Goal: Transaction & Acquisition: Book appointment/travel/reservation

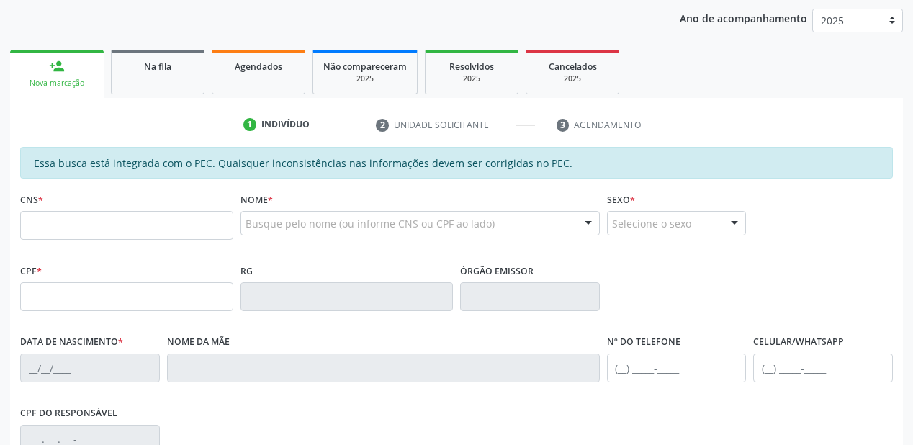
scroll to position [173, 0]
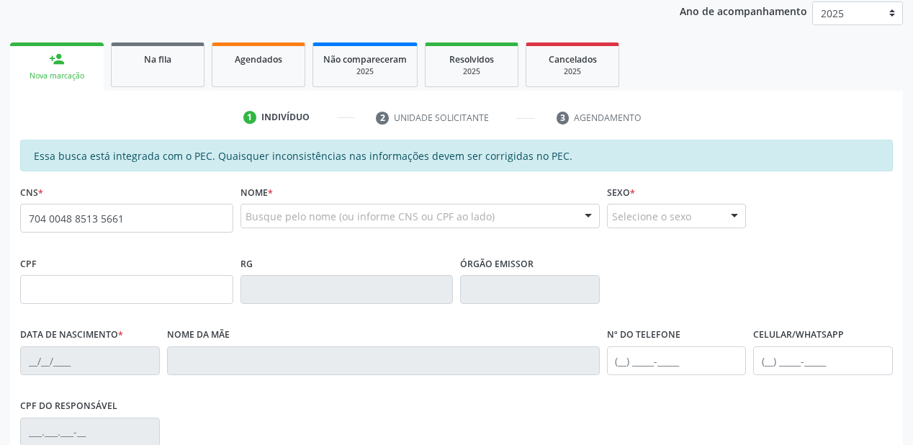
type input "704 0048 8513 5661"
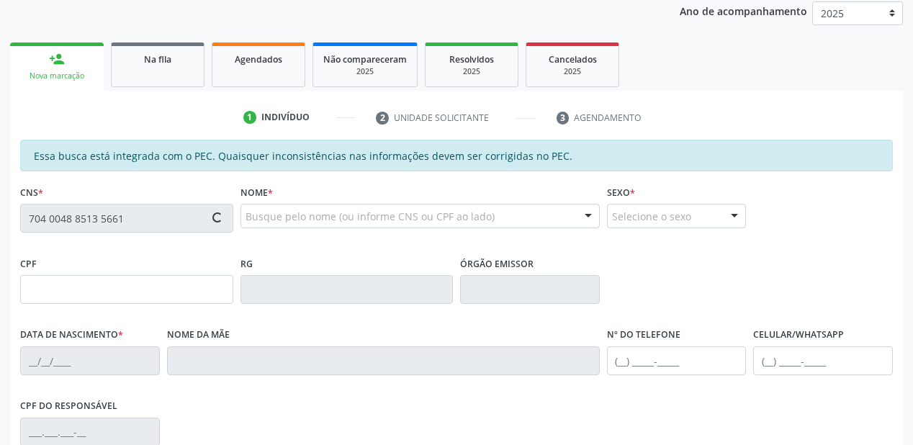
type input "29/11/2007"
type input "Maria do Socorro Menezes"
type input "(87) 98842-1421"
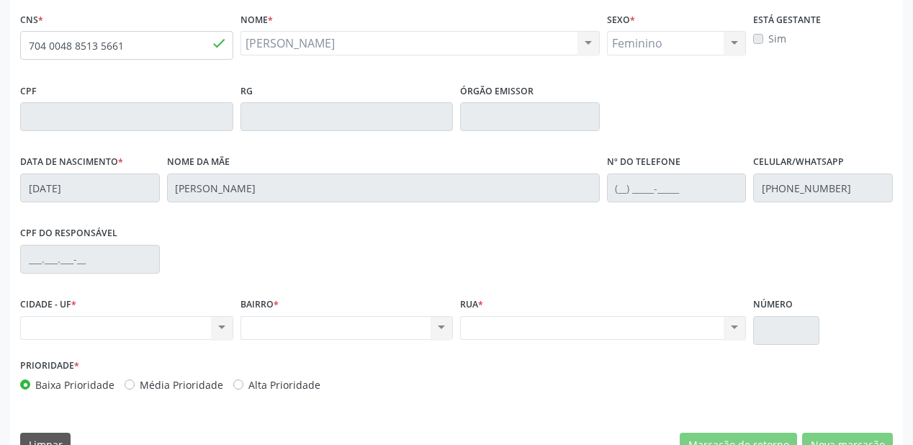
scroll to position [319, 0]
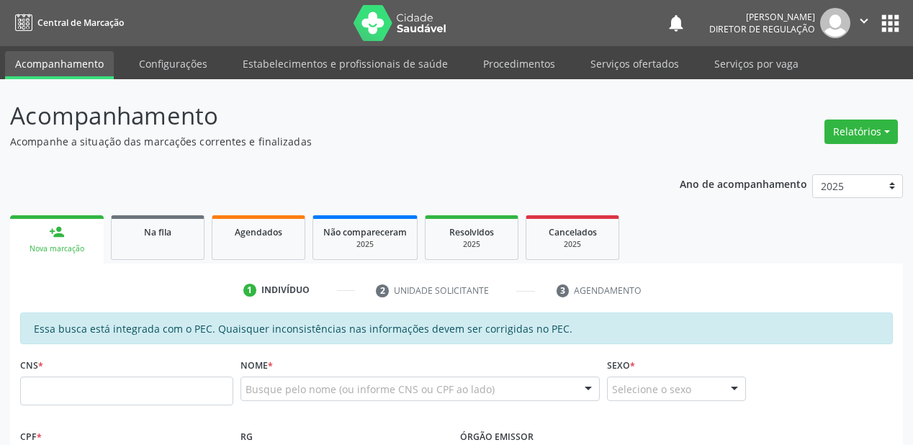
scroll to position [310, 0]
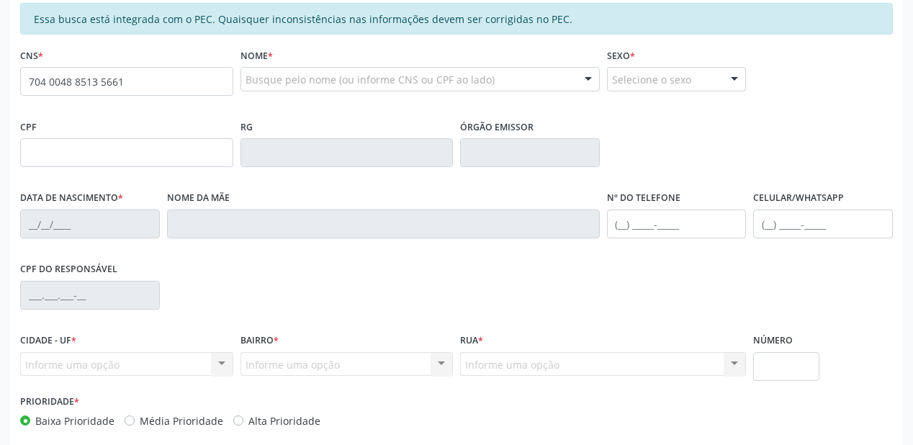
type input "704 0048 8513 5661"
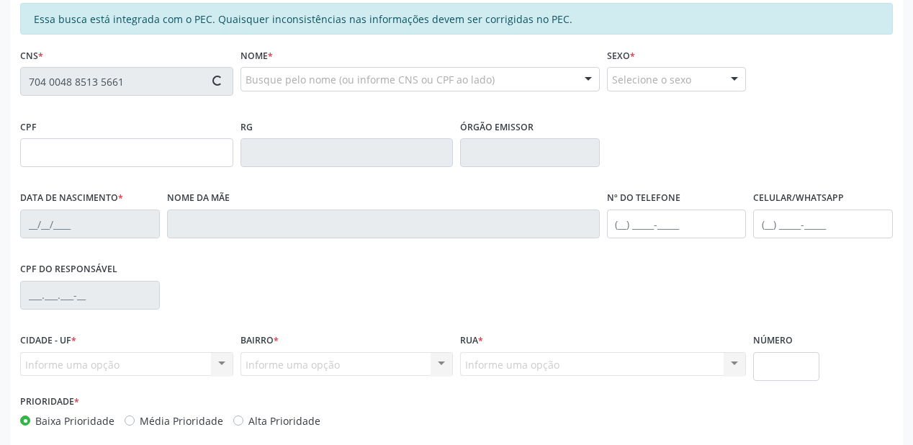
type input "29/11/2007"
type input "Maria do Socorro Menezes"
type input "(87) 98842-1421"
type input "S/N"
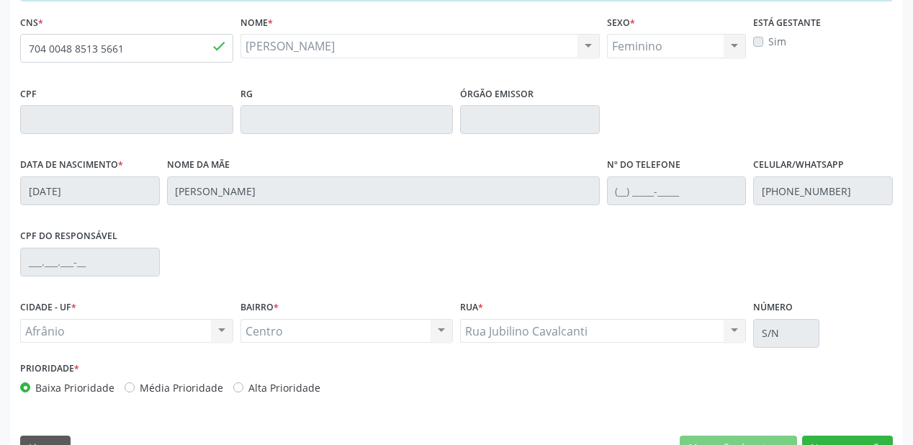
scroll to position [377, 0]
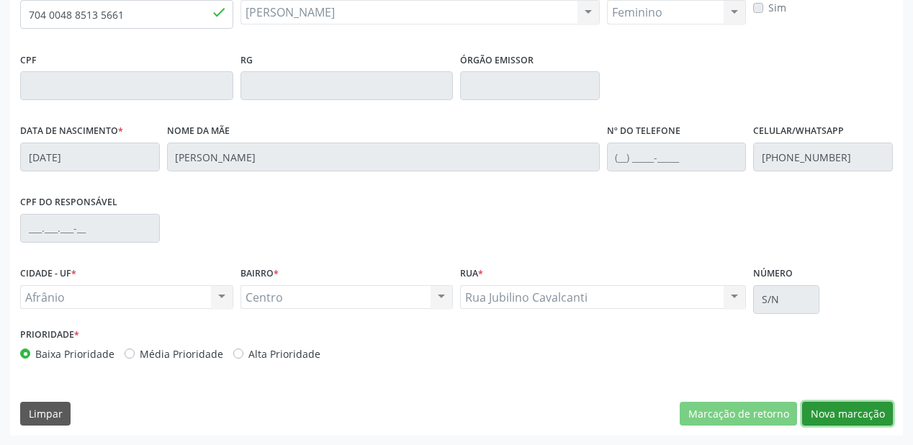
drag, startPoint x: 820, startPoint y: 410, endPoint x: 607, endPoint y: 138, distance: 345.6
click at [819, 410] on button "Nova marcação" at bounding box center [847, 414] width 91 height 24
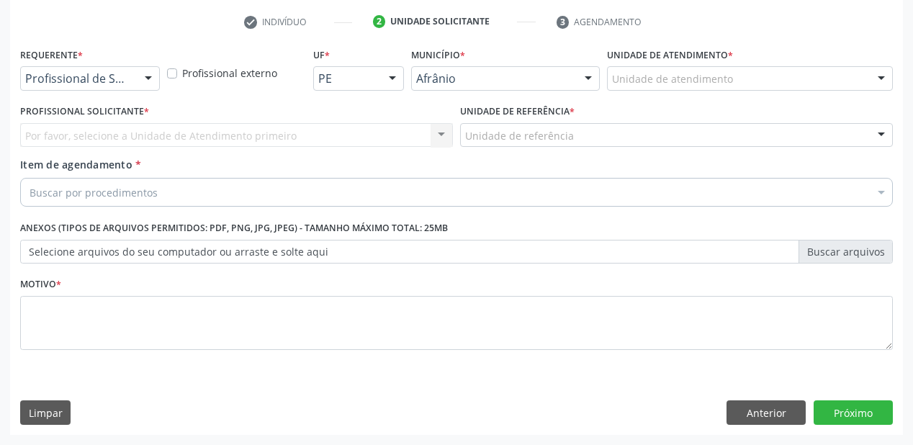
scroll to position [268, 0]
drag, startPoint x: 625, startPoint y: 85, endPoint x: 625, endPoint y: 141, distance: 56.2
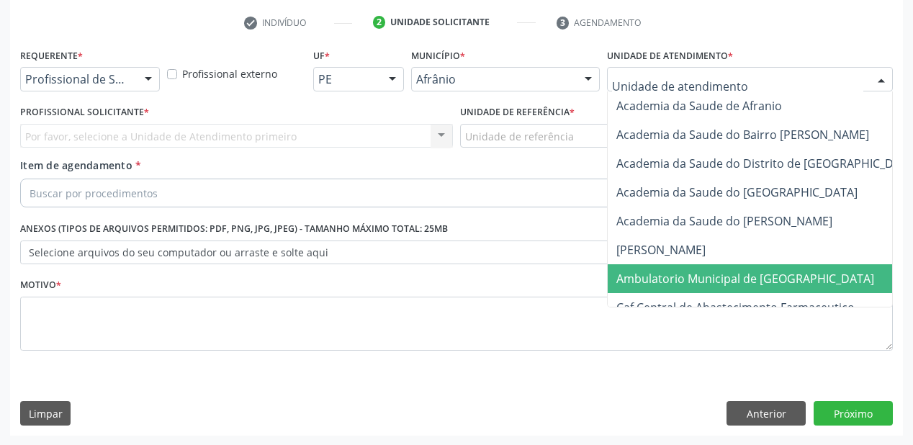
drag, startPoint x: 639, startPoint y: 275, endPoint x: 577, endPoint y: 224, distance: 80.3
click at [639, 275] on span "Ambulatorio Municipal de [GEOGRAPHIC_DATA]" at bounding box center [745, 279] width 258 height 16
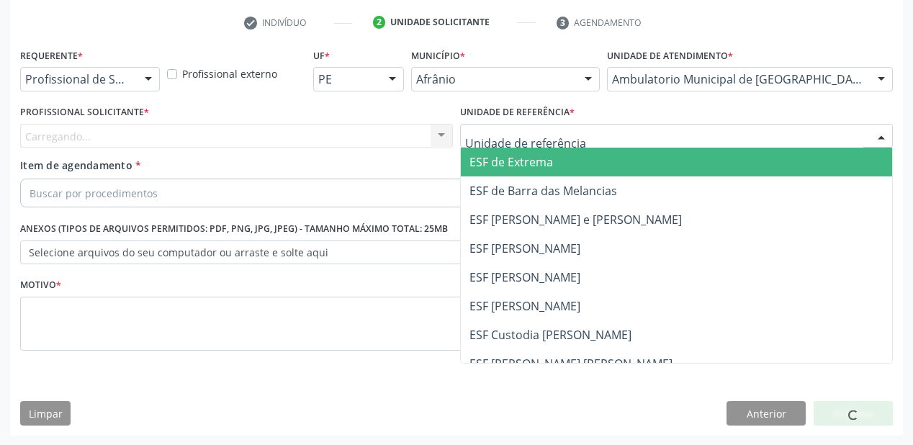
drag, startPoint x: 517, startPoint y: 138, endPoint x: 522, endPoint y: 197, distance: 58.5
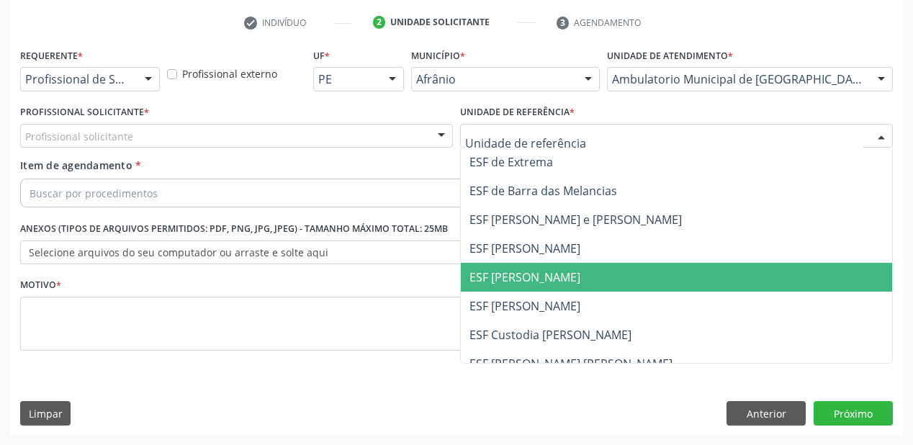
click at [534, 276] on span "ESF [PERSON_NAME]" at bounding box center [524, 277] width 111 height 16
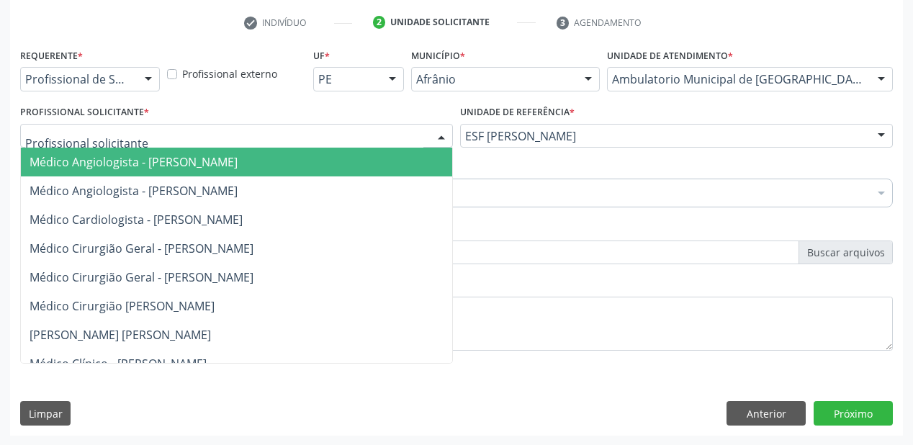
drag, startPoint x: 153, startPoint y: 141, endPoint x: 153, endPoint y: 164, distance: 23.0
click at [153, 146] on div at bounding box center [236, 136] width 433 height 24
click at [153, 167] on span "Médico Angiologista - [PERSON_NAME]" at bounding box center [134, 162] width 208 height 16
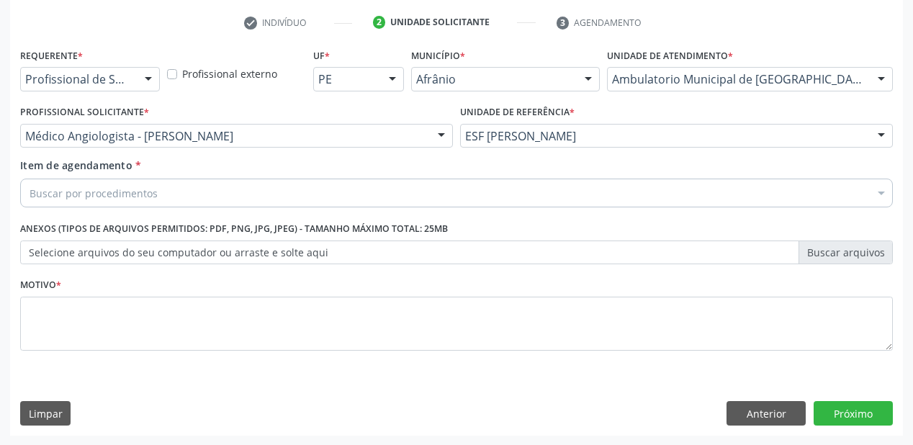
click at [154, 176] on div "Item de agendamento * Buscar por procedimentos Selecionar todos 0604320140 - Ab…" at bounding box center [456, 180] width 873 height 45
click at [156, 184] on div "Buscar por procedimentos" at bounding box center [456, 193] width 873 height 29
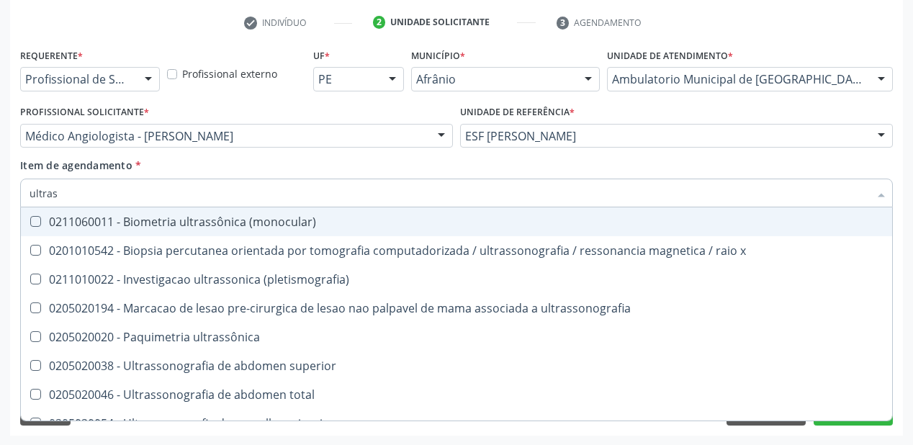
type input "ultrass"
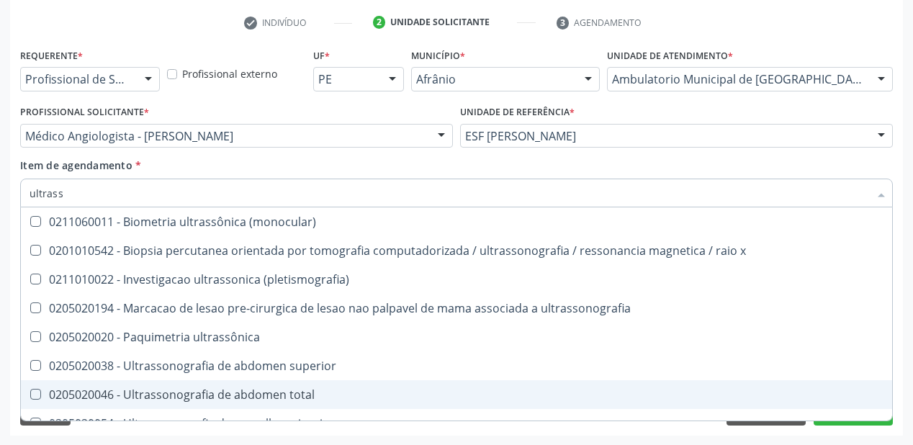
click at [220, 395] on div "0205020046 - Ultrassonografia de abdomen total" at bounding box center [457, 395] width 854 height 12
checkbox total "true"
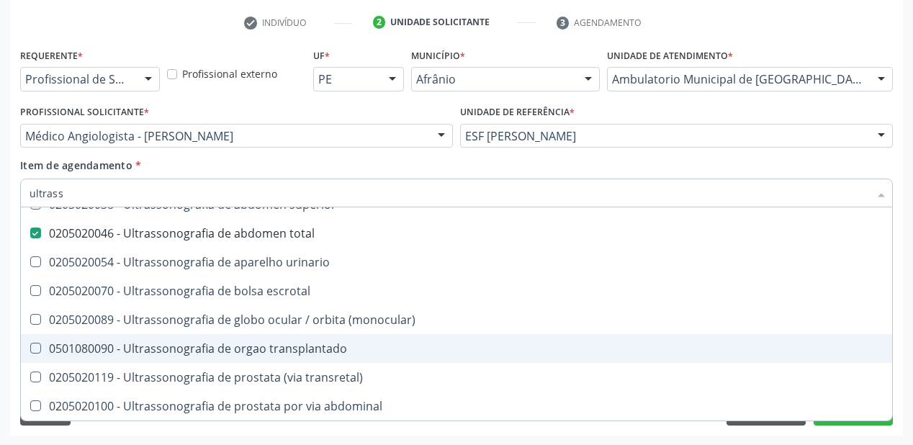
scroll to position [346, 0]
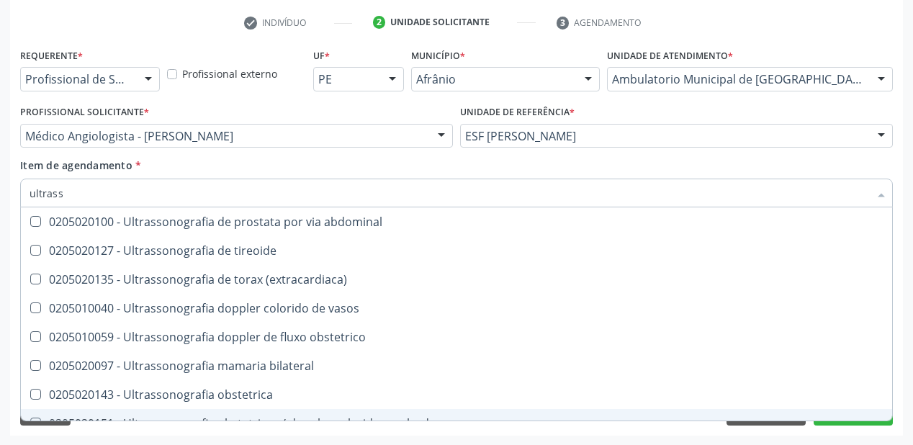
click at [146, 436] on div "Acompanhamento Acompanhe a situação das marcações correntes e finalizadas Relat…" at bounding box center [456, 128] width 913 height 634
checkbox x "true"
checkbox total "false"
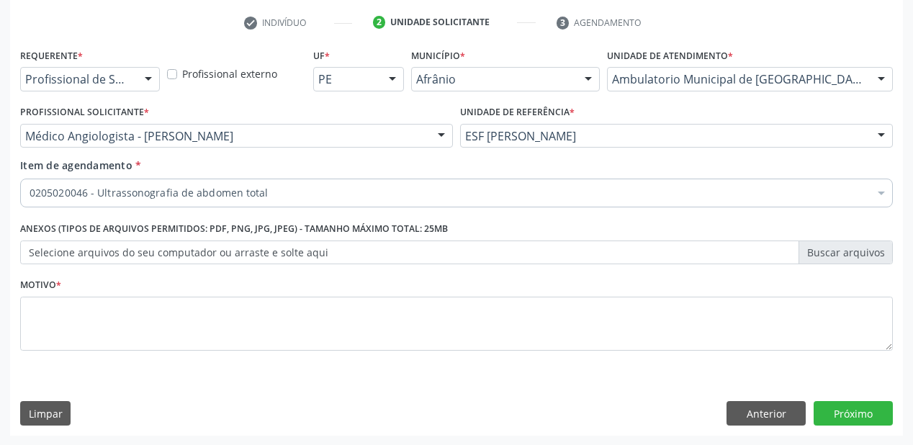
scroll to position [0, 0]
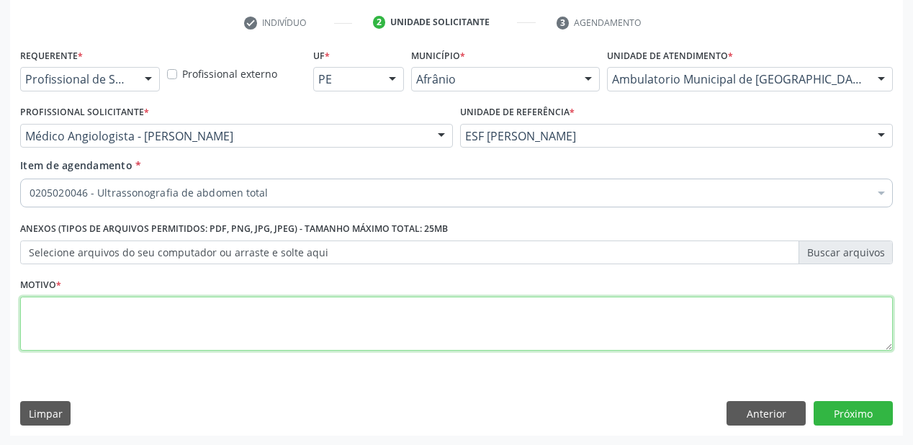
click at [125, 332] on textarea at bounding box center [456, 324] width 873 height 55
type textarea "*"
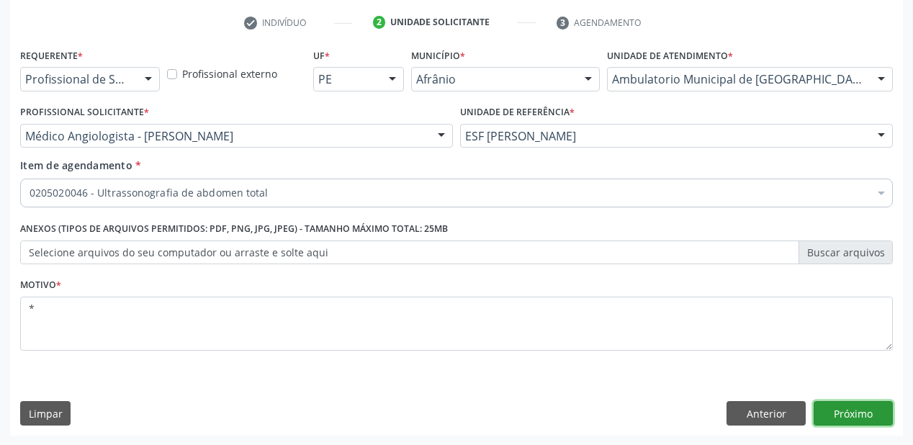
click at [849, 409] on button "Próximo" at bounding box center [852, 413] width 79 height 24
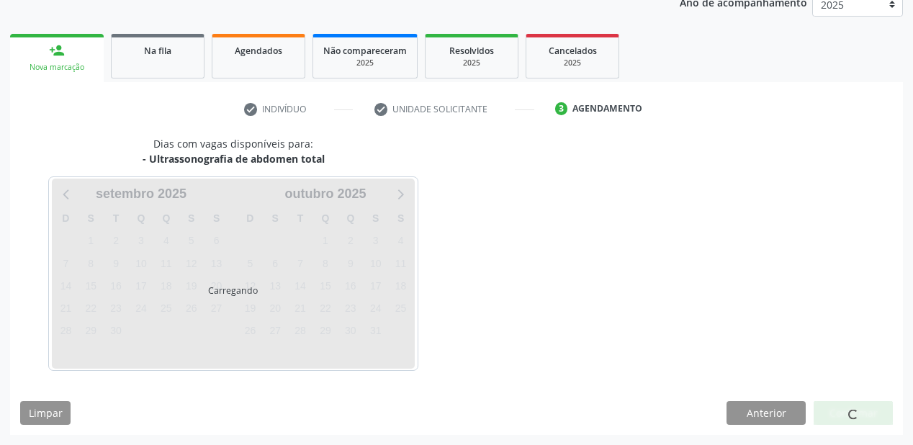
scroll to position [181, 0]
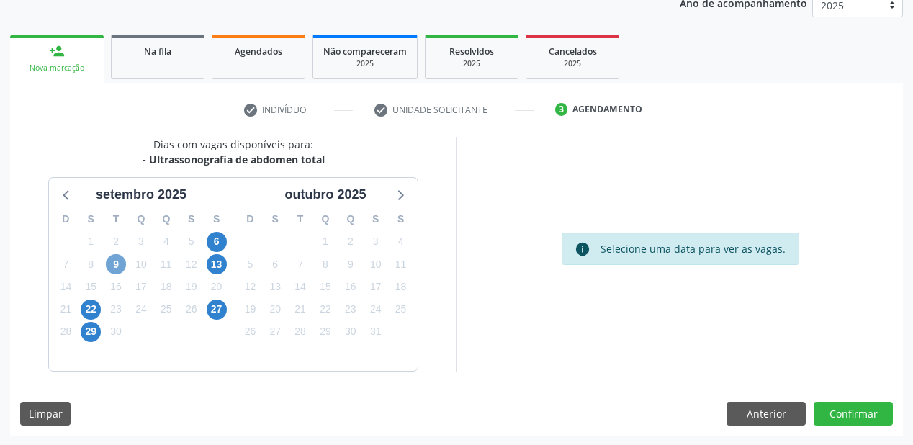
click at [118, 268] on span "9" at bounding box center [116, 264] width 20 height 20
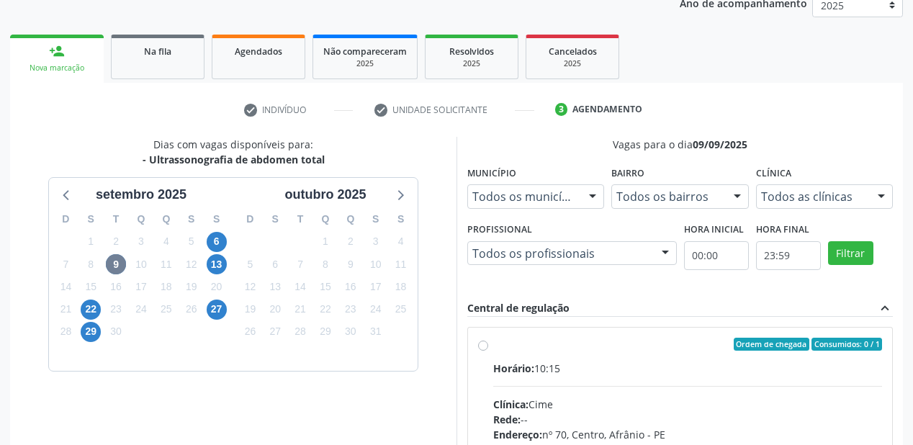
click at [662, 397] on div "Clínica: Cime" at bounding box center [687, 404] width 389 height 15
click at [488, 351] on input "Ordem de chegada Consumidos: 0 / 1 Horário: 10:15 Clínica: Cime Rede: -- Endere…" at bounding box center [483, 344] width 10 height 13
radio input "true"
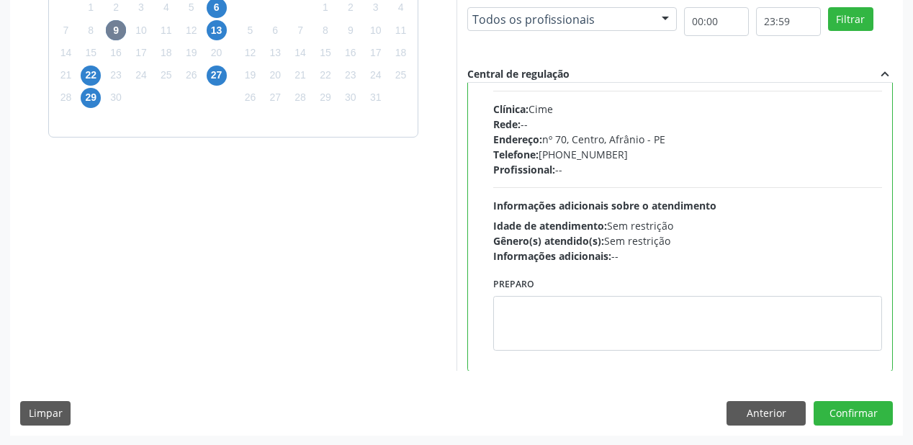
scroll to position [71, 0]
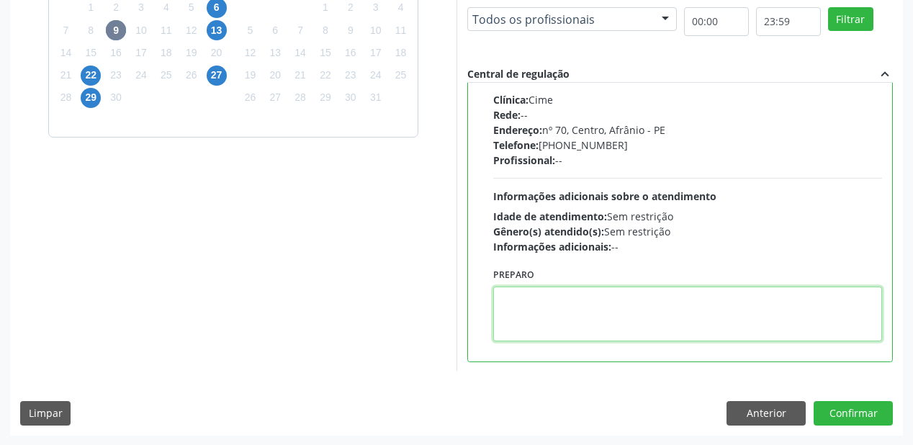
drag, startPoint x: 582, startPoint y: 324, endPoint x: 757, endPoint y: 362, distance: 179.7
click at [582, 323] on textarea at bounding box center [687, 314] width 389 height 55
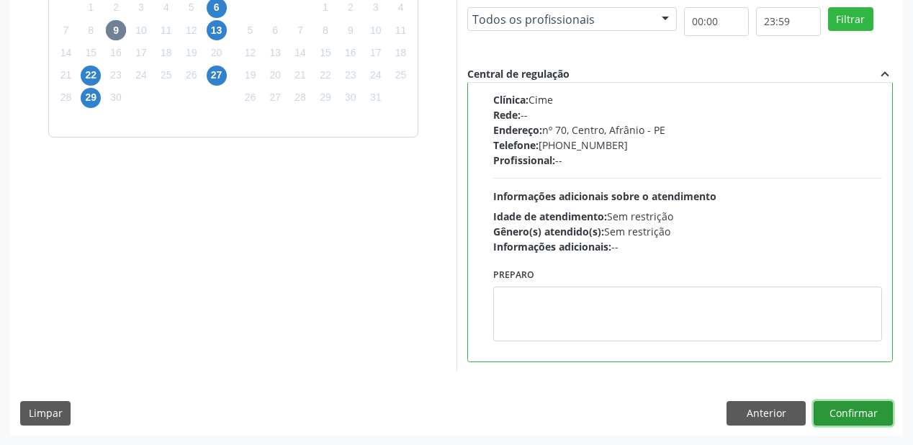
click at [844, 415] on button "Confirmar" at bounding box center [852, 413] width 79 height 24
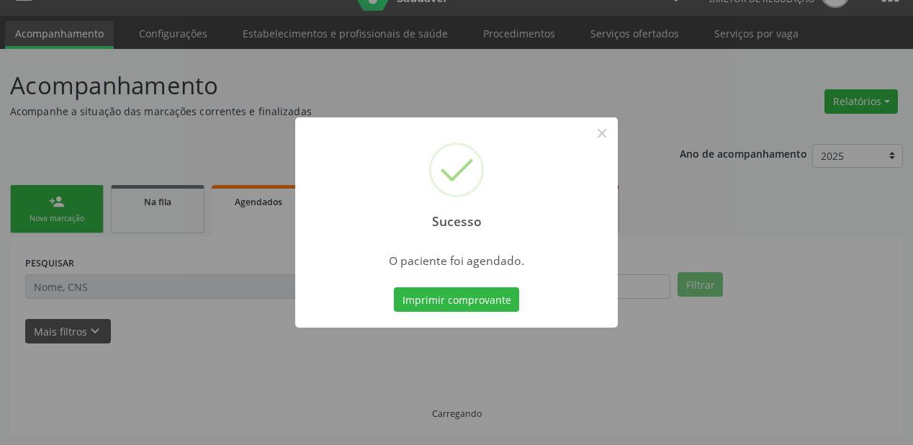
scroll to position [29, 0]
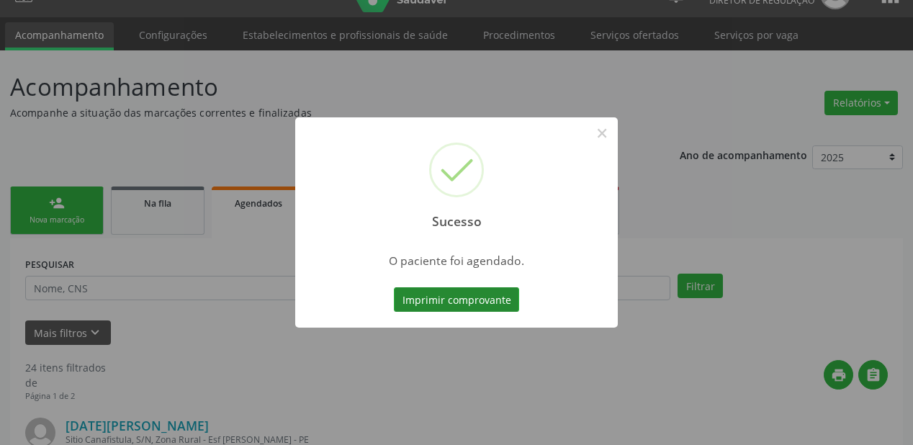
click at [454, 299] on button "Imprimir comprovante" at bounding box center [456, 299] width 125 height 24
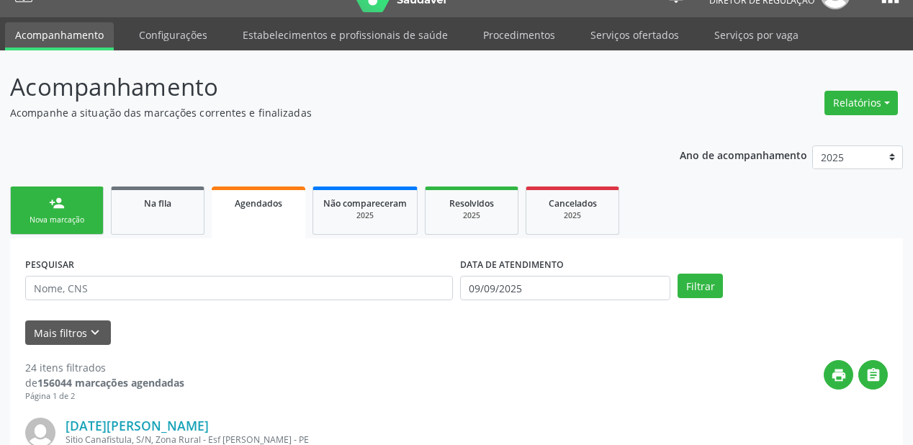
click at [73, 227] on link "person_add Nova marcação" at bounding box center [57, 210] width 94 height 48
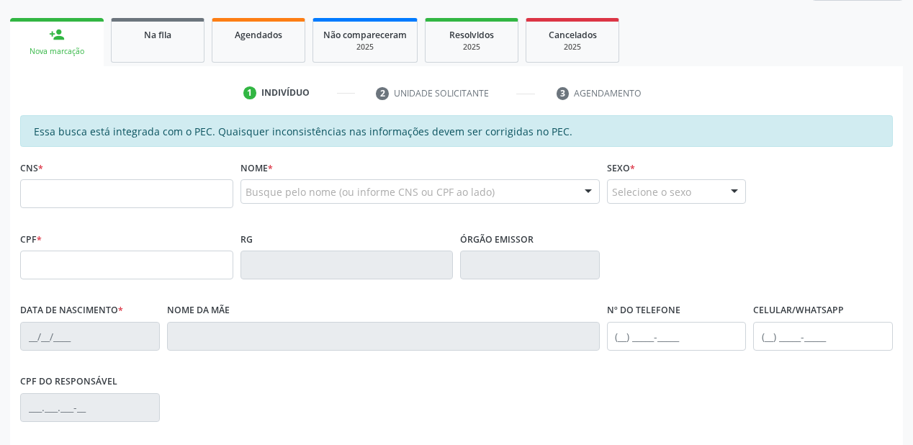
scroll to position [202, 0]
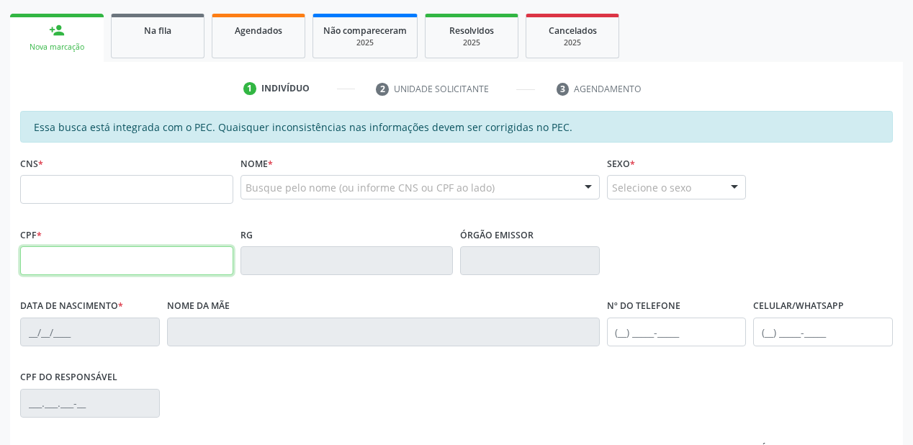
click at [35, 255] on input "text" at bounding box center [126, 260] width 213 height 29
type input "700.290.214-80"
type input "898 0029 2816 6272"
type input "[DATE]"
type input "[PERSON_NAME]"
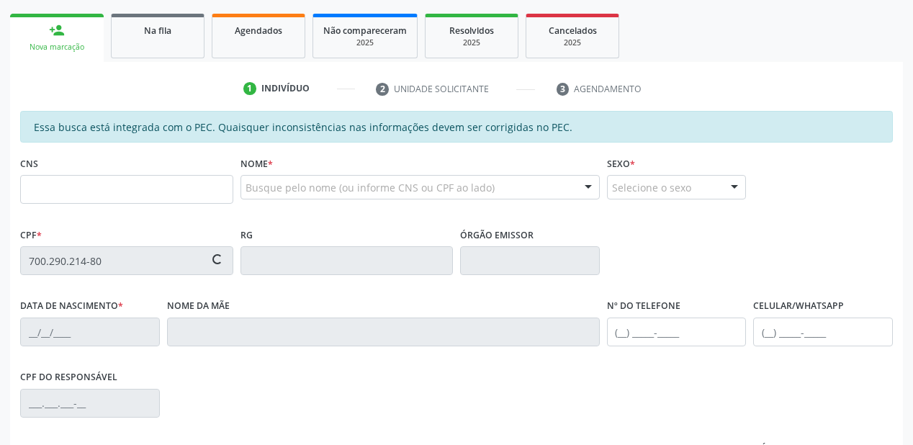
type input "[PHONE_NUMBER]"
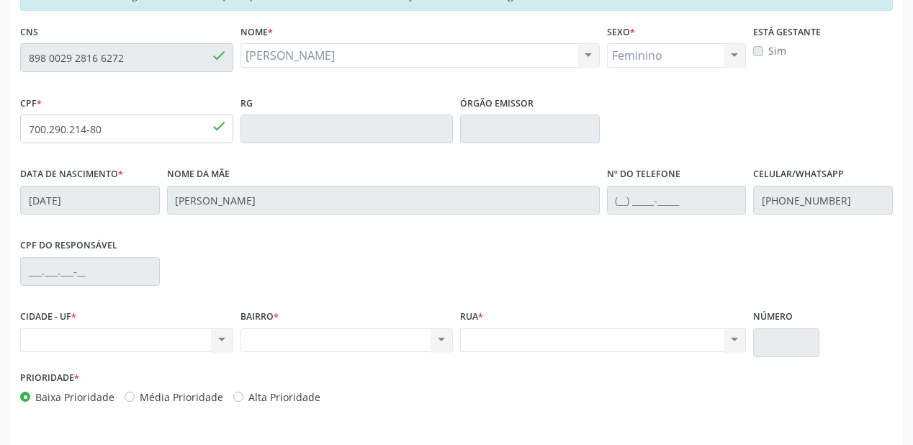
scroll to position [330, 0]
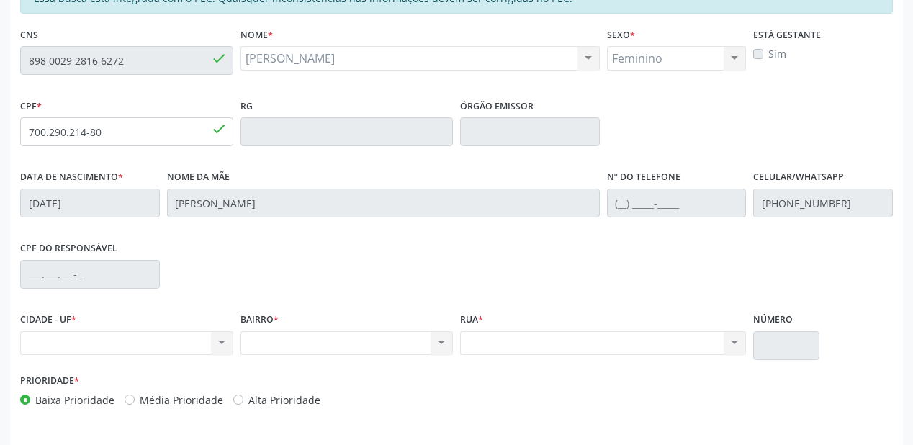
click at [0, 12] on div "Acompanhamento Acompanhe a situação das marcações correntes e finalizadas Relat…" at bounding box center [456, 120] width 913 height 743
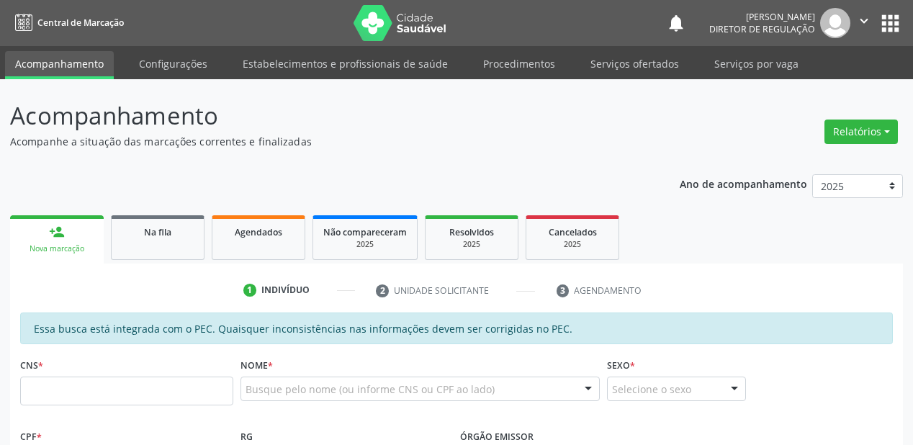
scroll to position [330, 0]
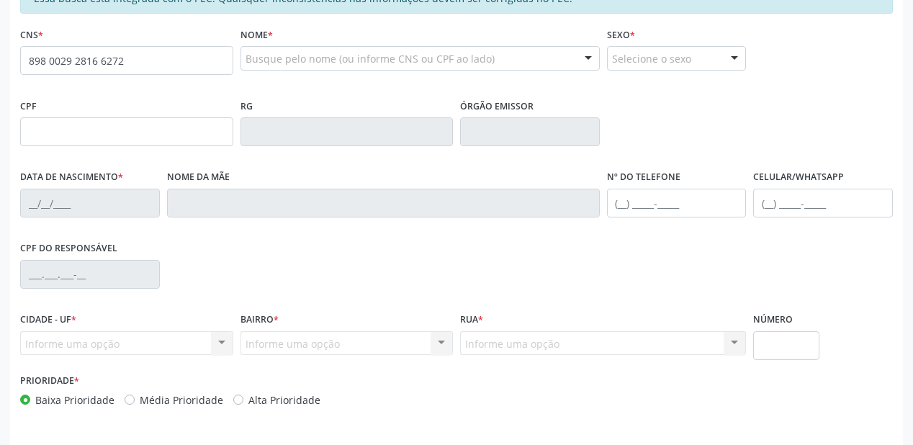
type input "898 0029 2816 6272"
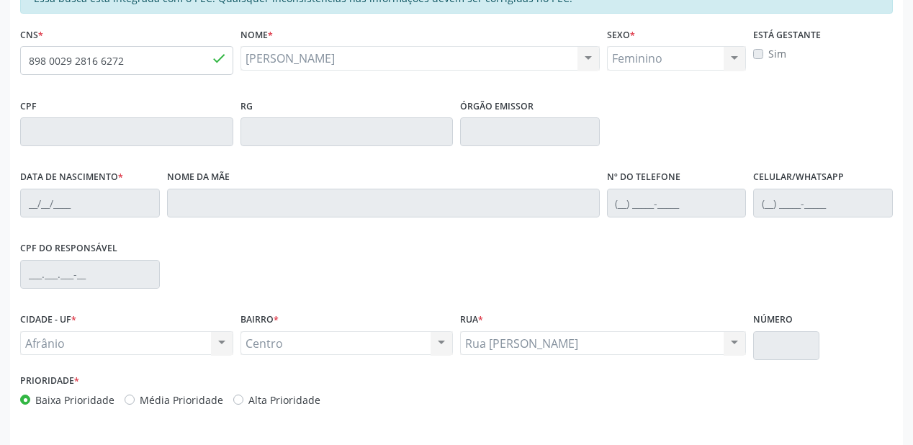
type input "[DATE]"
type input "[PERSON_NAME]"
type input "[PHONE_NUMBER]"
type input "61"
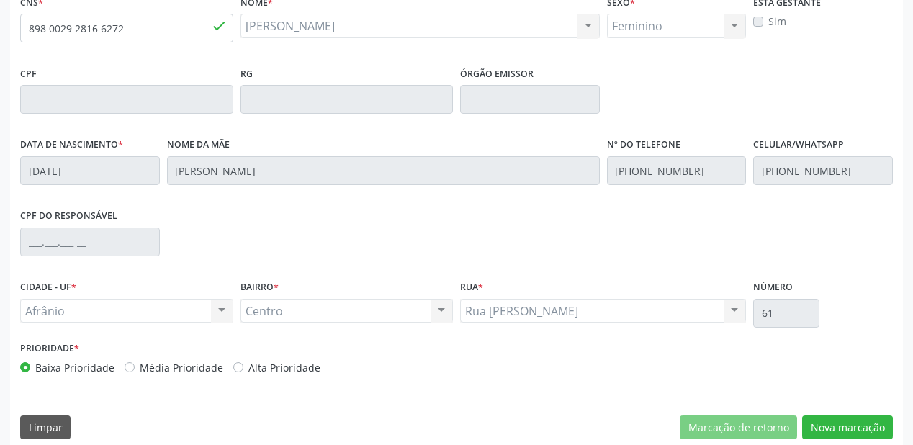
scroll to position [377, 0]
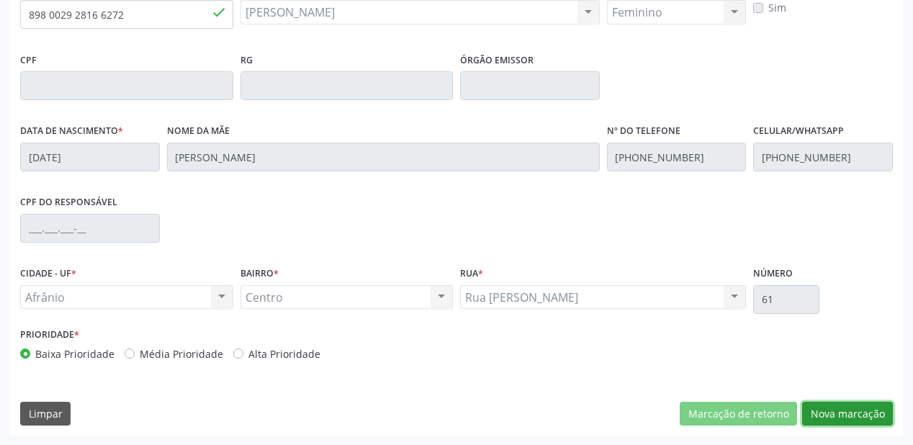
click at [819, 410] on button "Nova marcação" at bounding box center [847, 414] width 91 height 24
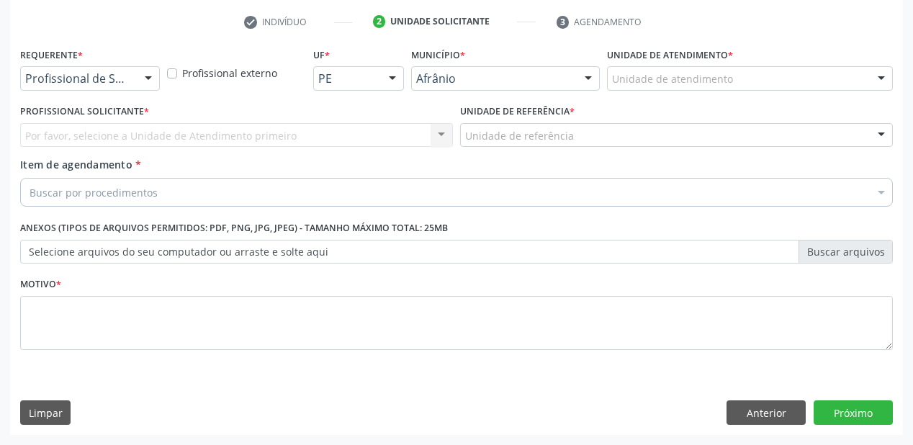
scroll to position [268, 0]
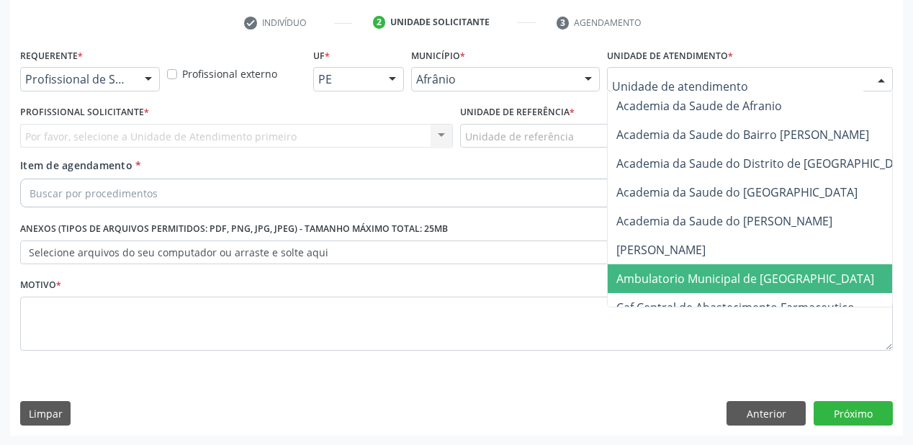
click at [648, 285] on span "Ambulatorio Municipal de [GEOGRAPHIC_DATA]" at bounding box center [783, 278] width 351 height 29
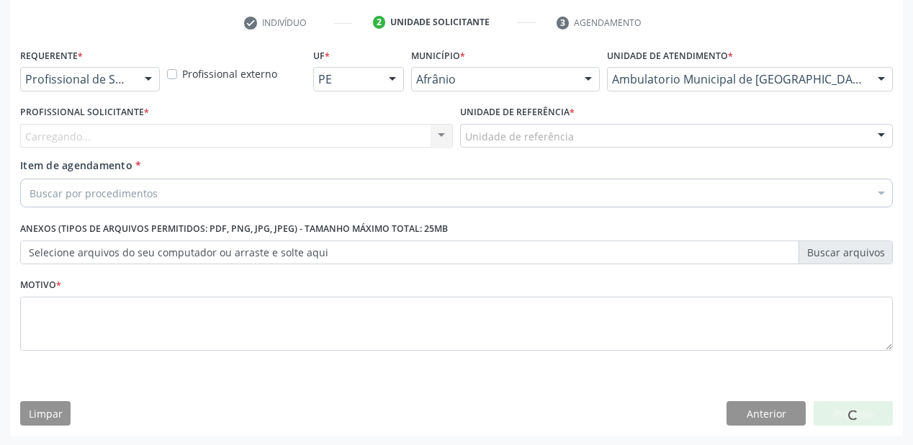
drag, startPoint x: 499, startPoint y: 131, endPoint x: 500, endPoint y: 167, distance: 36.0
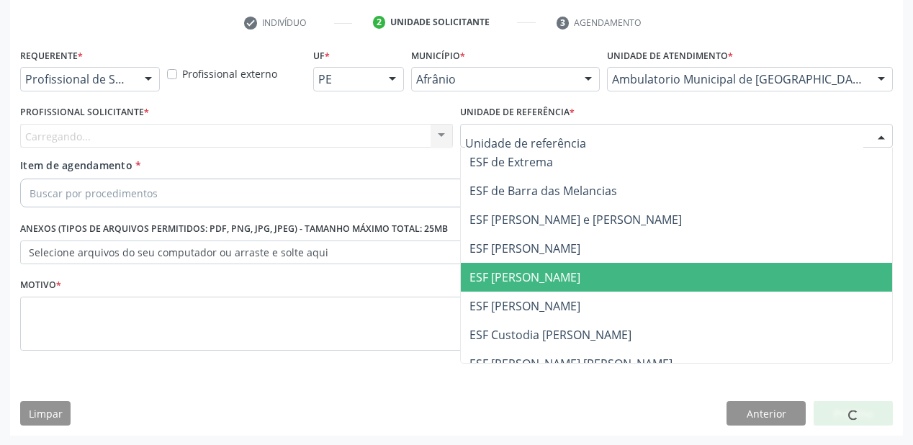
click at [515, 282] on span "ESF [PERSON_NAME]" at bounding box center [524, 277] width 111 height 16
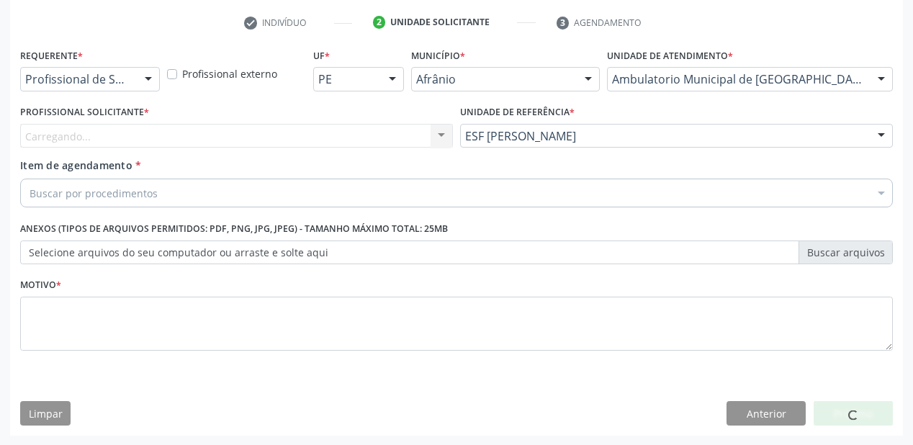
click at [71, 142] on div "Carregando... Nenhum resultado encontrado para: " " Não há nenhuma opção para s…" at bounding box center [236, 136] width 433 height 24
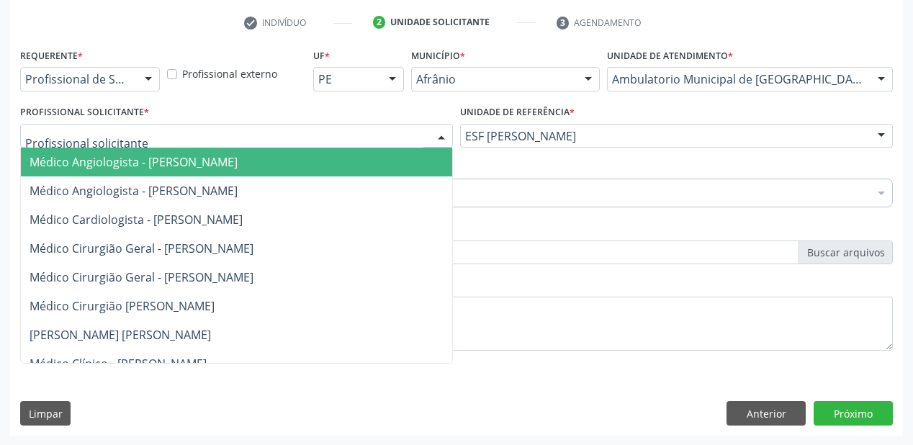
click at [98, 161] on span "Médico Angiologista - [PERSON_NAME]" at bounding box center [134, 162] width 208 height 16
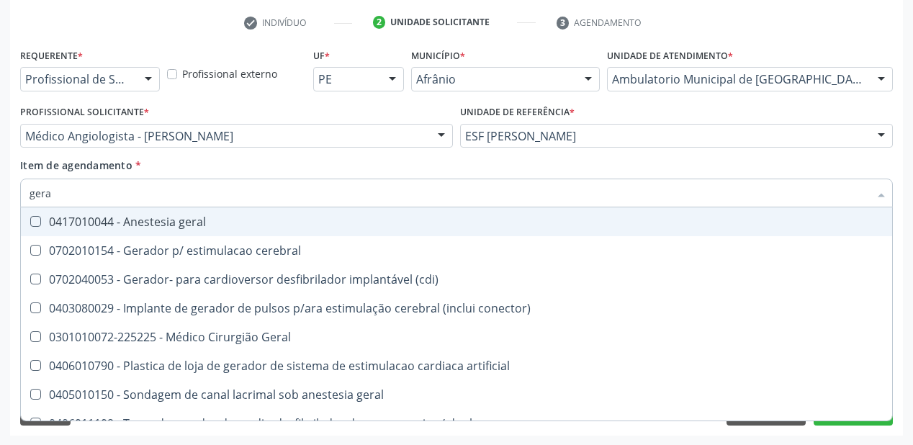
type input "geral"
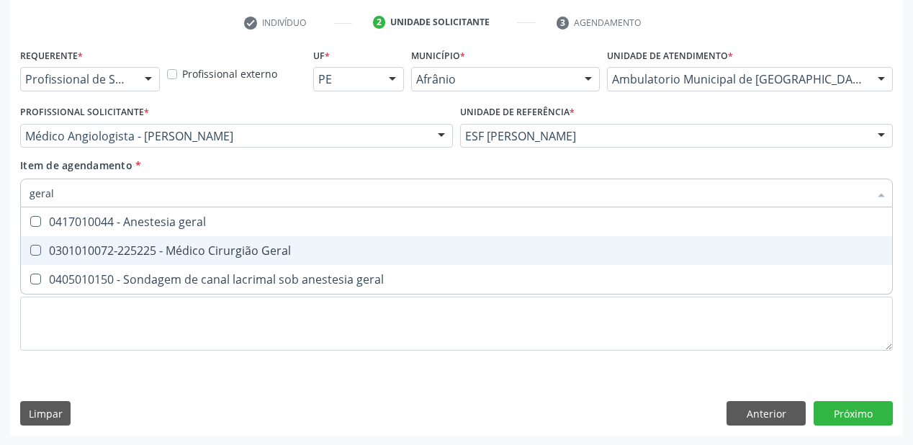
click at [145, 259] on span "0301010072-225225 - Médico Cirurgião Geral" at bounding box center [456, 250] width 871 height 29
checkbox Geral "true"
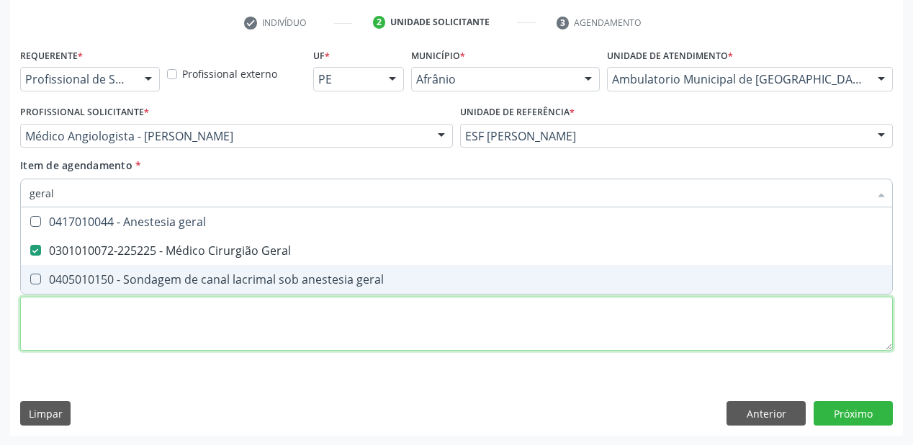
click at [113, 321] on div "Requerente * Profissional de Saúde Profissional de Saúde Paciente Nenhum result…" at bounding box center [456, 208] width 873 height 326
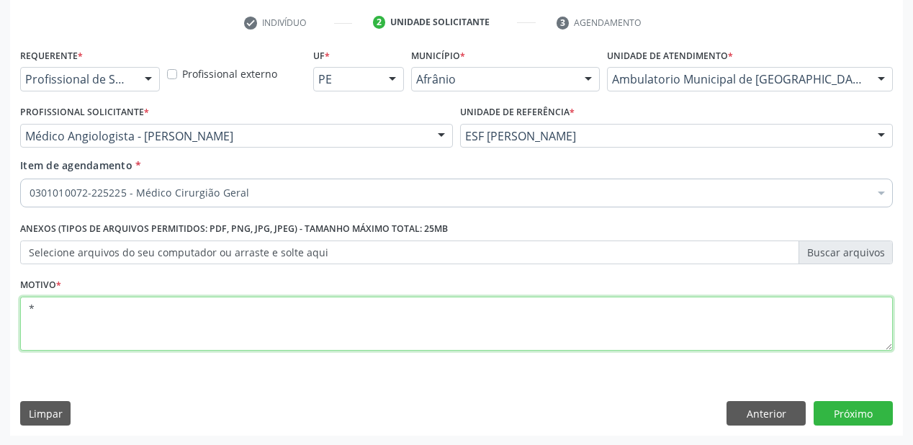
type textarea "*"
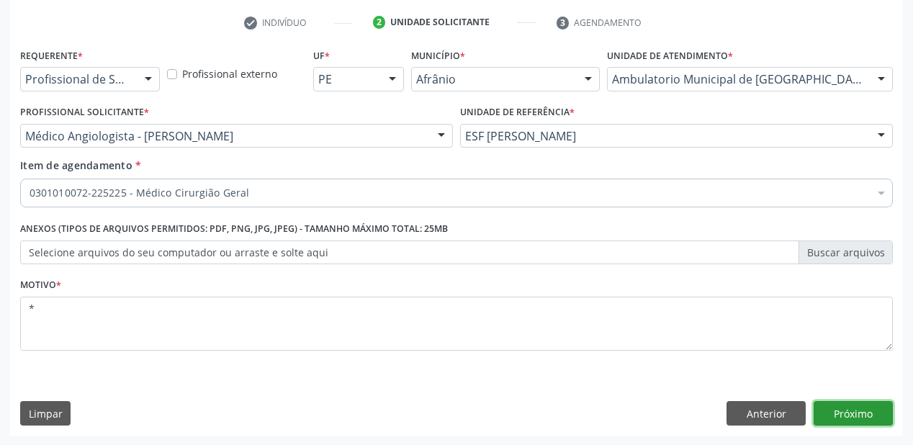
click at [837, 415] on button "Próximo" at bounding box center [852, 413] width 79 height 24
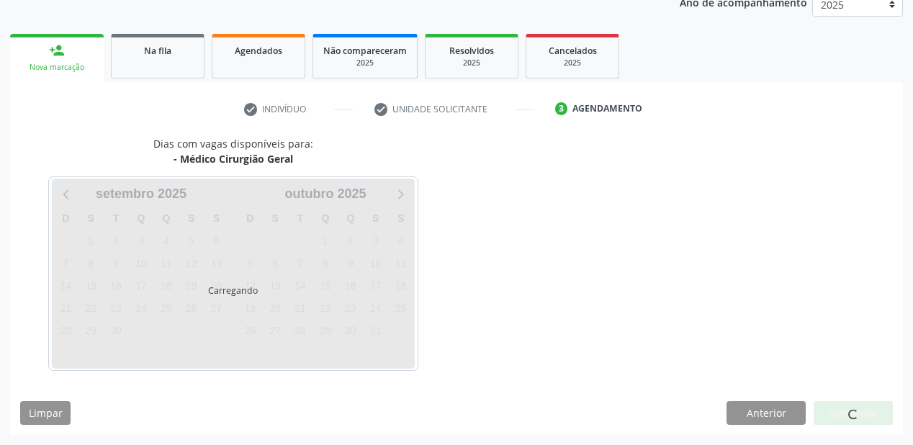
scroll to position [181, 0]
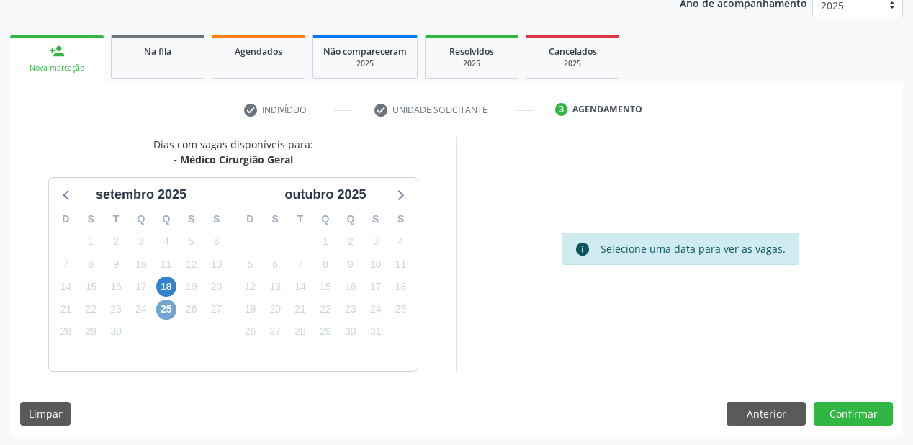
click at [166, 309] on span "25" at bounding box center [166, 309] width 20 height 20
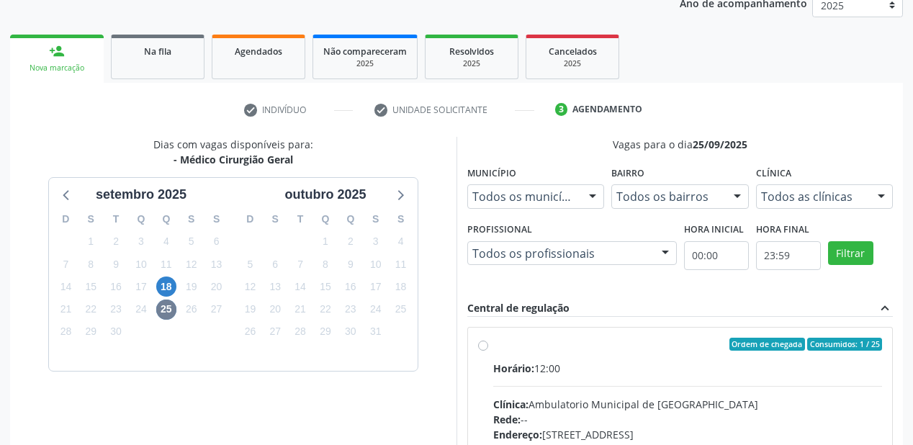
click at [685, 400] on div "Clínica: Ambulatorio Municipal de [GEOGRAPHIC_DATA]" at bounding box center [687, 404] width 389 height 15
click at [488, 351] on input "Ordem de chegada Consumidos: 1 / 25 Horário: 12:00 Clínica: Ambulatorio Municip…" at bounding box center [483, 344] width 10 height 13
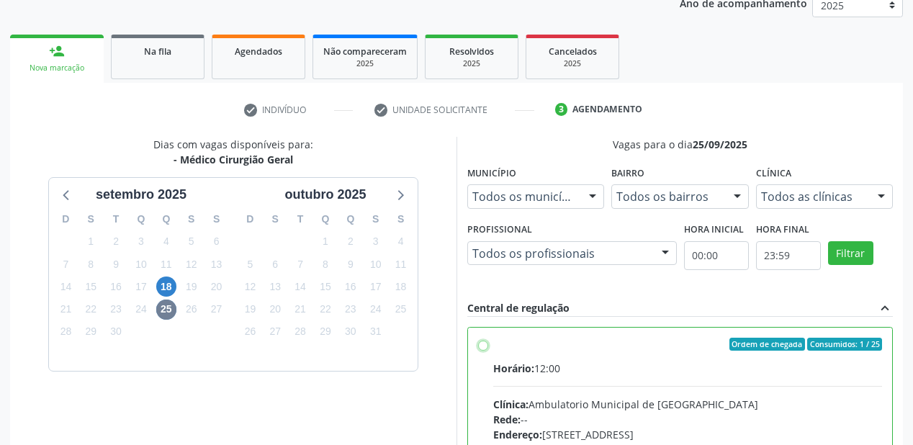
radio input "true"
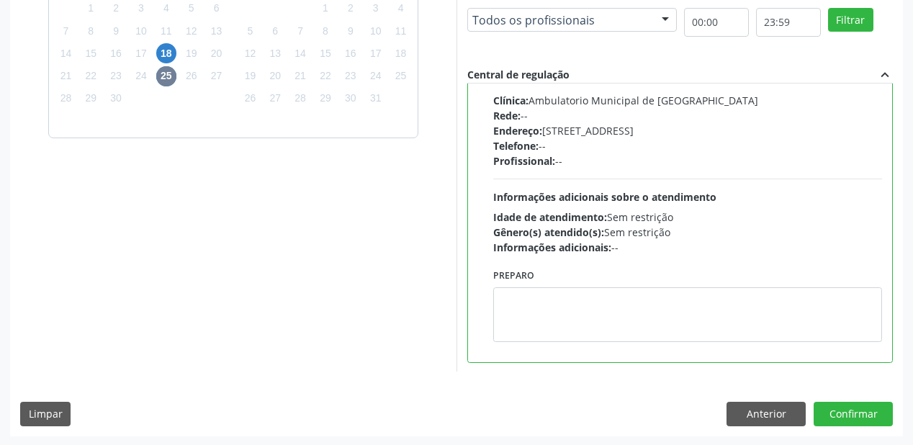
scroll to position [415, 0]
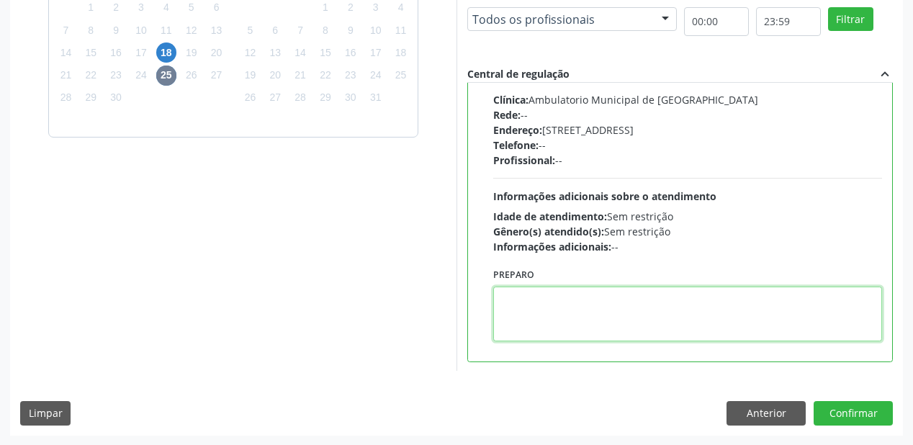
click at [646, 328] on textarea at bounding box center [687, 314] width 389 height 55
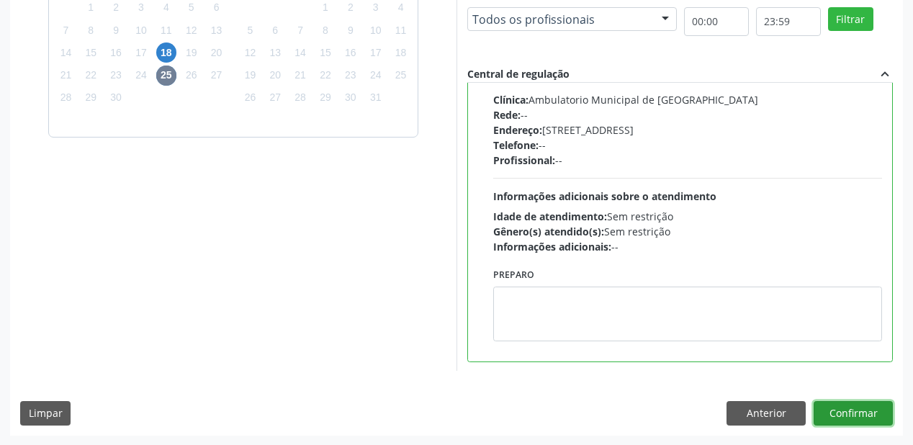
click at [836, 406] on button "Confirmar" at bounding box center [852, 413] width 79 height 24
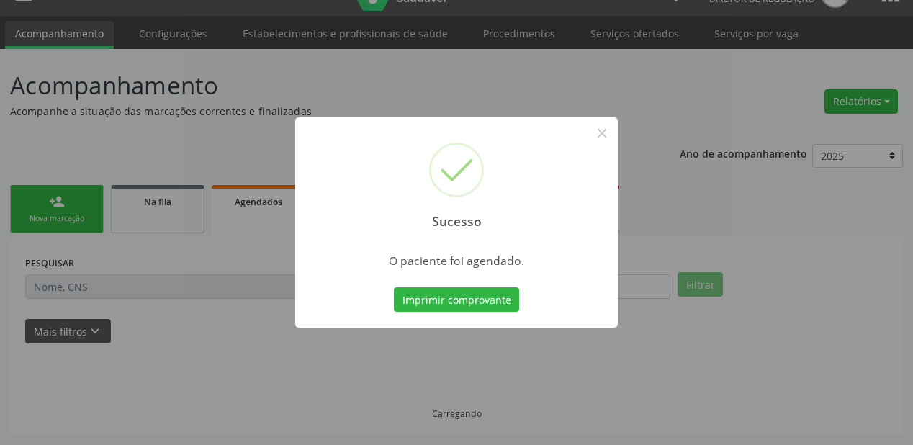
scroll to position [29, 0]
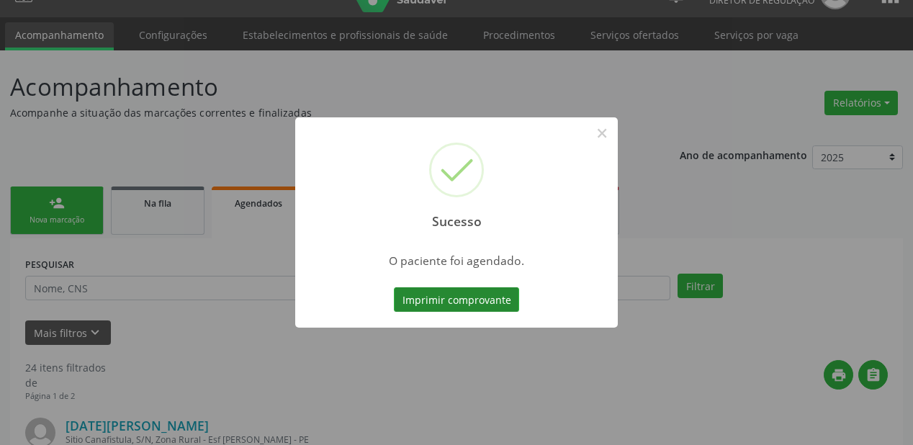
click at [471, 297] on button "Imprimir comprovante" at bounding box center [456, 299] width 125 height 24
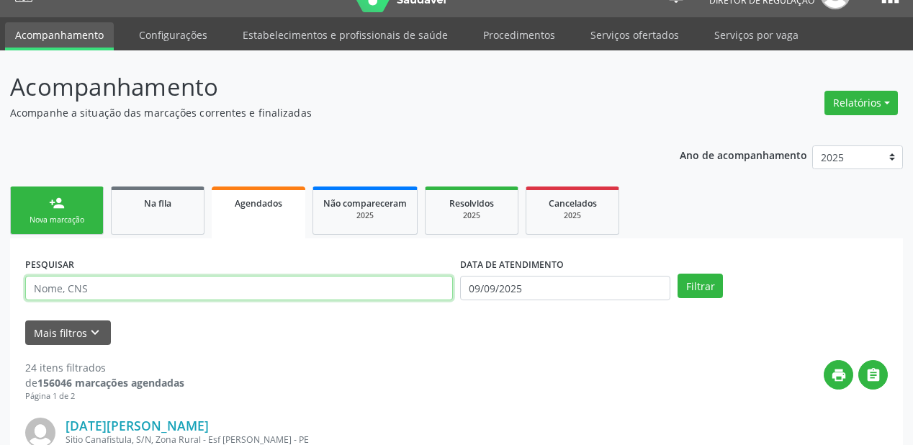
click at [84, 279] on input "text" at bounding box center [239, 288] width 428 height 24
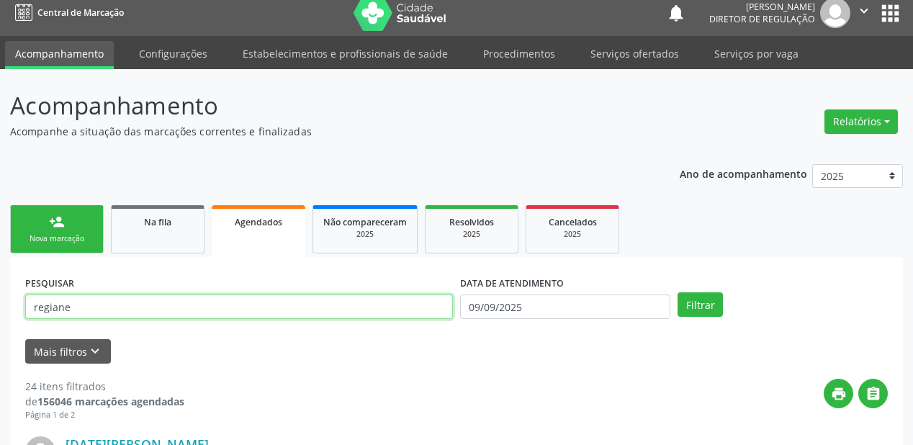
scroll to position [0, 0]
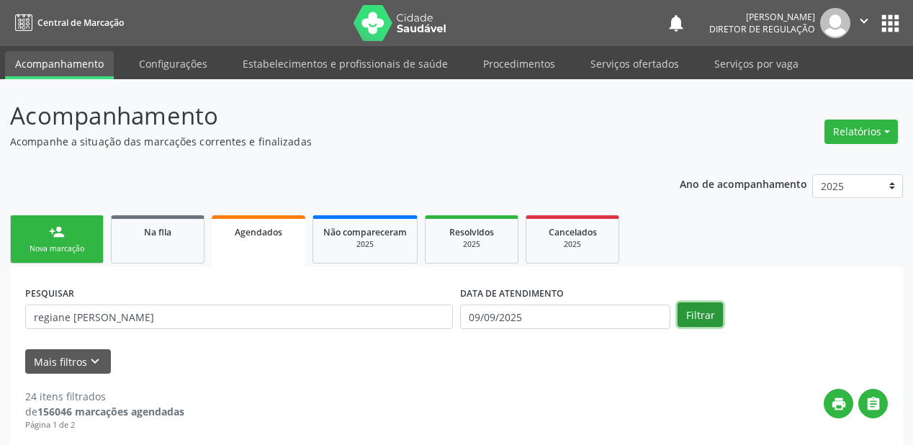
click at [705, 314] on button "Filtrar" at bounding box center [699, 314] width 45 height 24
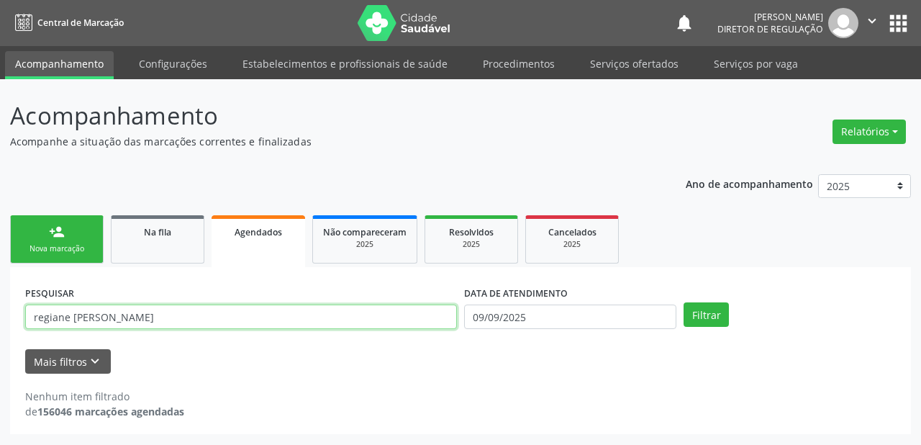
click at [150, 319] on input "regiane [PERSON_NAME]" at bounding box center [241, 317] width 432 height 24
type input "regiane [PERSON_NAME]"
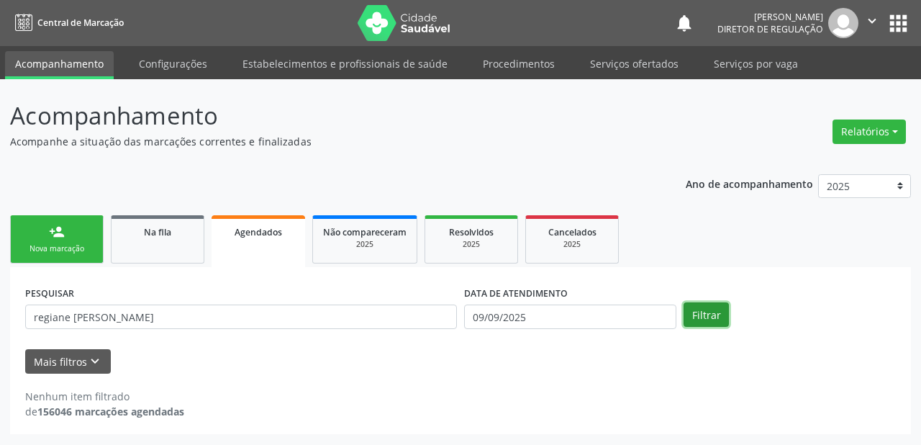
click at [697, 315] on button "Filtrar" at bounding box center [706, 314] width 45 height 24
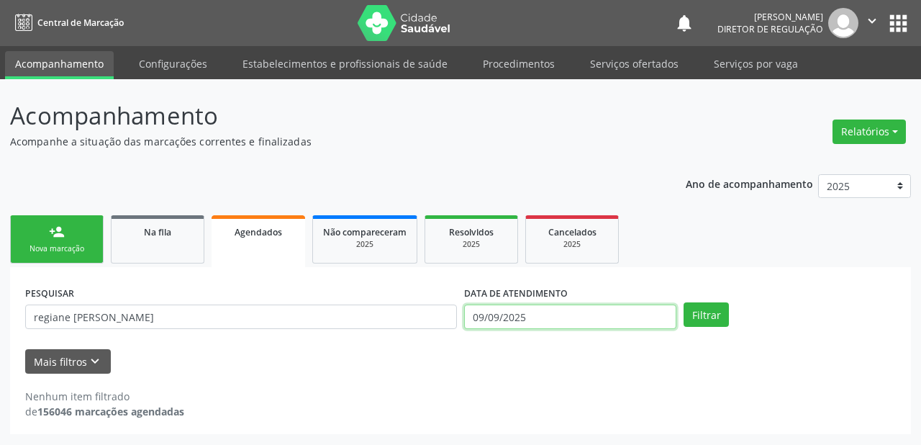
click at [531, 314] on input "09/09/2025" at bounding box center [570, 317] width 212 height 24
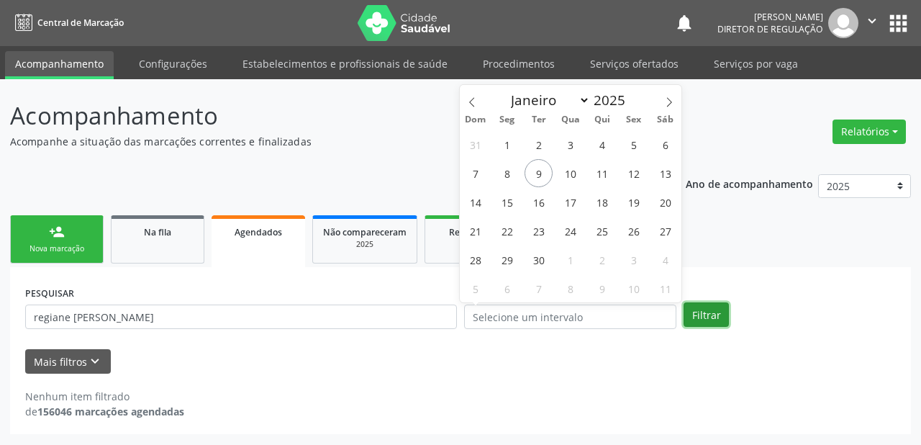
click at [700, 311] on button "Filtrar" at bounding box center [706, 314] width 45 height 24
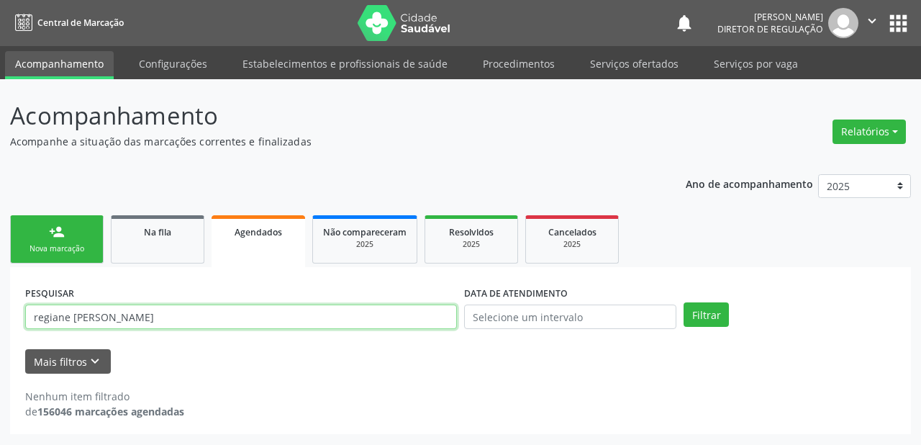
click at [153, 316] on input "regiane [PERSON_NAME]" at bounding box center [241, 317] width 432 height 24
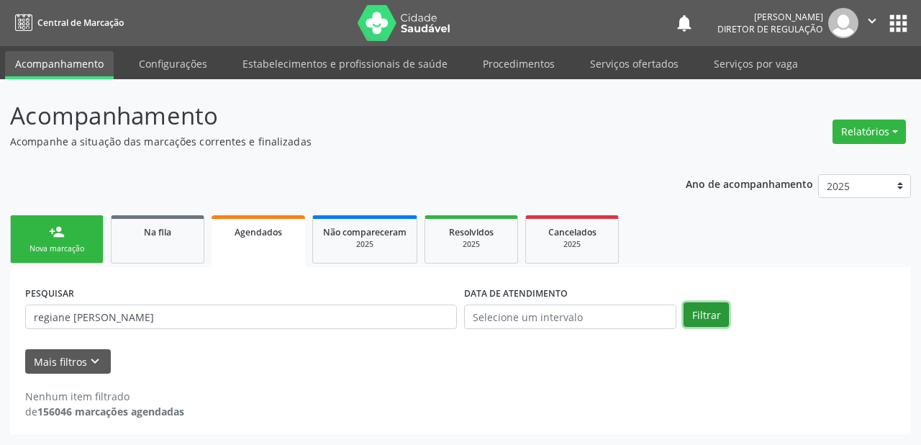
click at [713, 308] on button "Filtrar" at bounding box center [706, 314] width 45 height 24
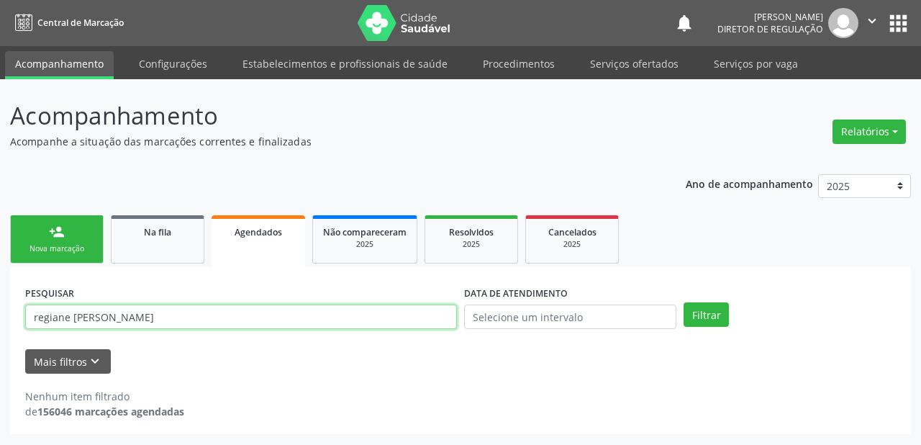
click at [190, 318] on input "regiane [PERSON_NAME]" at bounding box center [241, 317] width 432 height 24
type input "regiane"
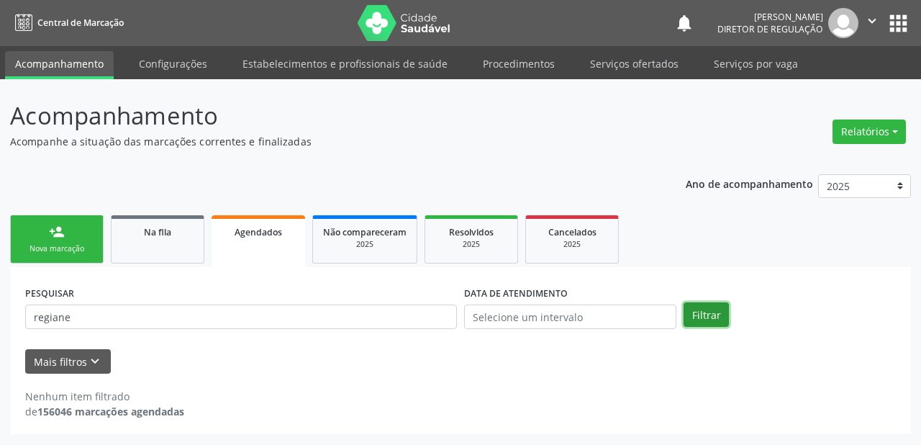
click at [709, 317] on button "Filtrar" at bounding box center [706, 314] width 45 height 24
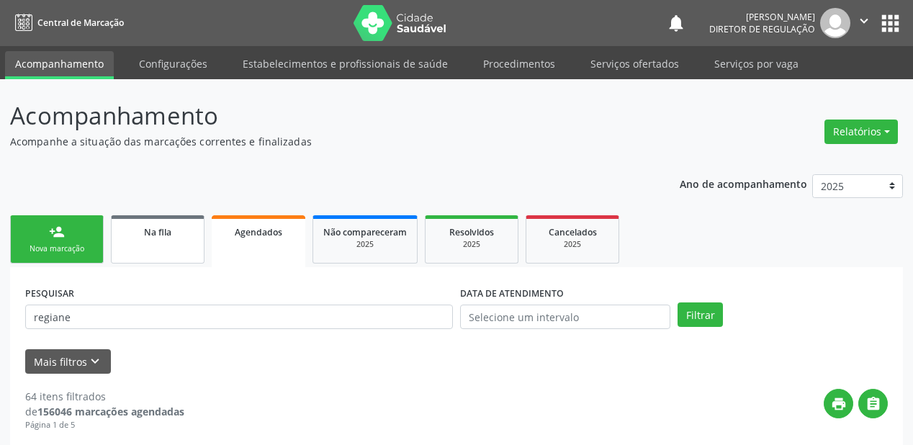
click at [173, 243] on link "Na fila" at bounding box center [158, 239] width 94 height 48
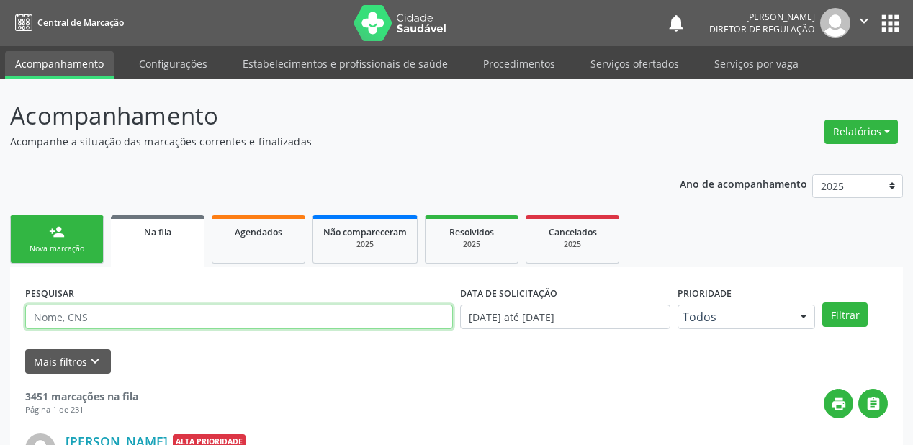
click at [109, 319] on input "text" at bounding box center [239, 317] width 428 height 24
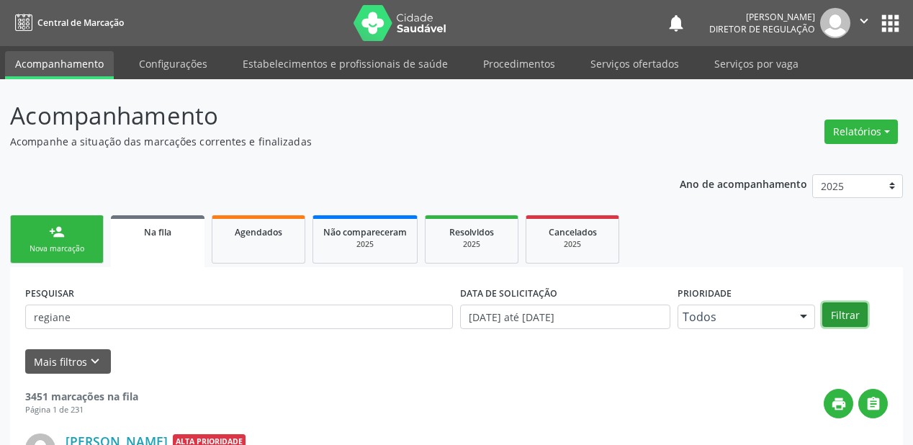
click at [844, 315] on button "Filtrar" at bounding box center [844, 314] width 45 height 24
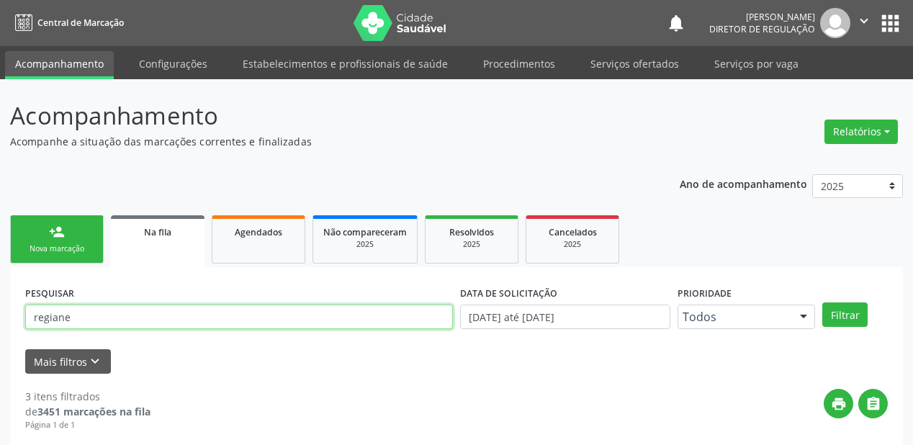
click at [85, 313] on input "regiane" at bounding box center [239, 317] width 428 height 24
type input "r"
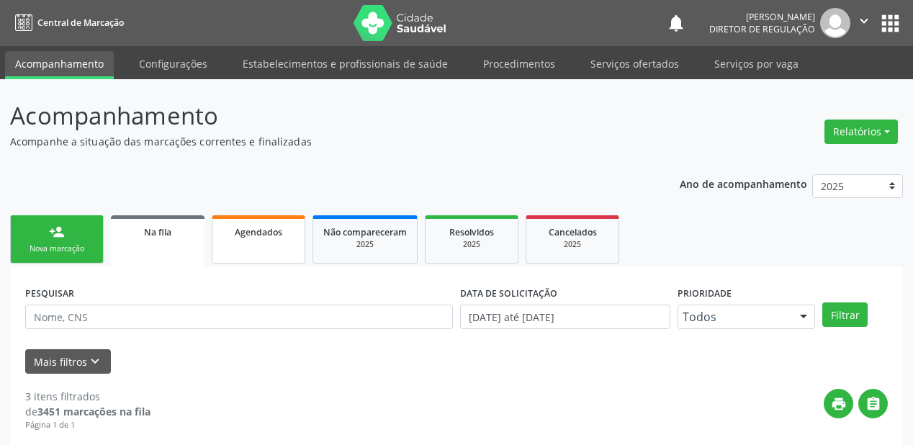
click at [268, 245] on link "Agendados" at bounding box center [259, 239] width 94 height 48
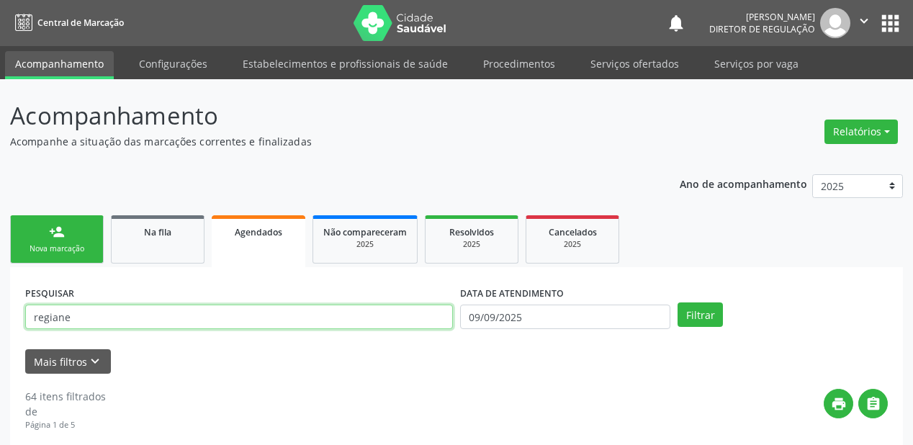
click at [69, 317] on input "regiane" at bounding box center [239, 317] width 428 height 24
type input "r"
type input "[PERSON_NAME]"
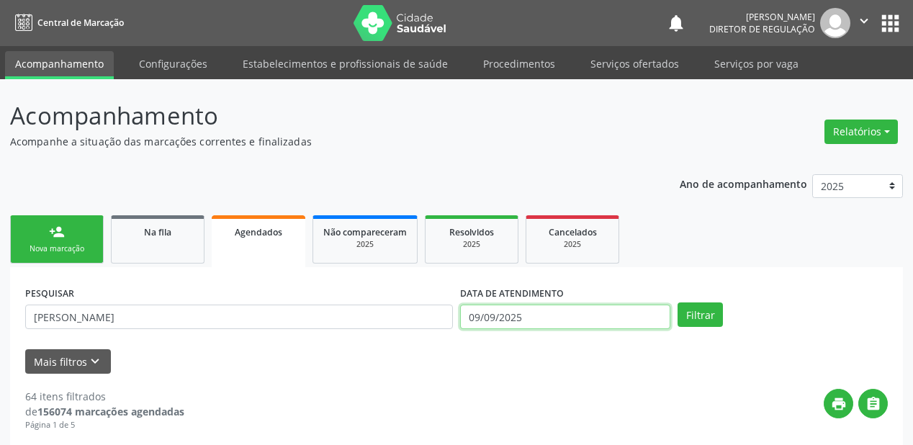
click at [505, 315] on input "09/09/2025" at bounding box center [565, 317] width 210 height 24
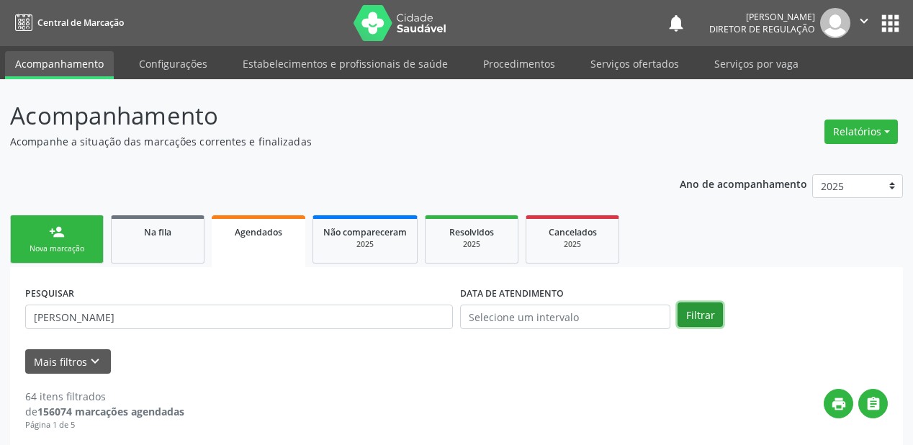
click at [710, 311] on button "Filtrar" at bounding box center [699, 314] width 45 height 24
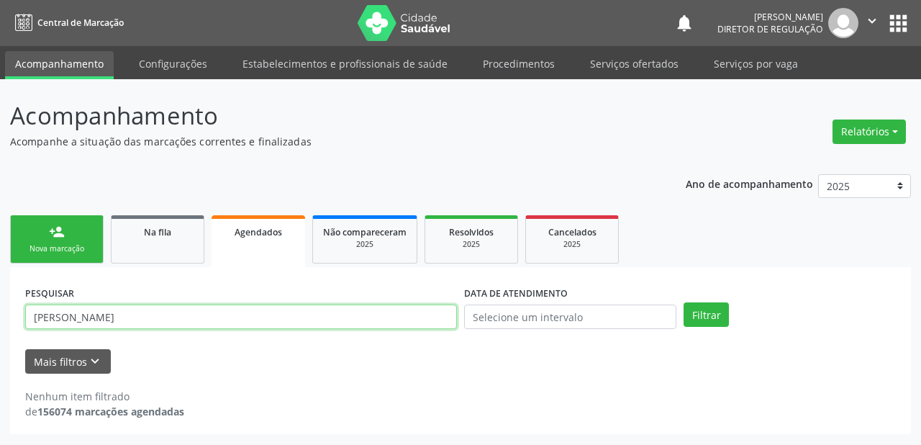
drag, startPoint x: 193, startPoint y: 316, endPoint x: 5, endPoint y: 317, distance: 187.9
click at [5, 317] on div "Acompanhamento Acompanhe a situação das marcações correntes e finalizadas Relat…" at bounding box center [460, 262] width 921 height 366
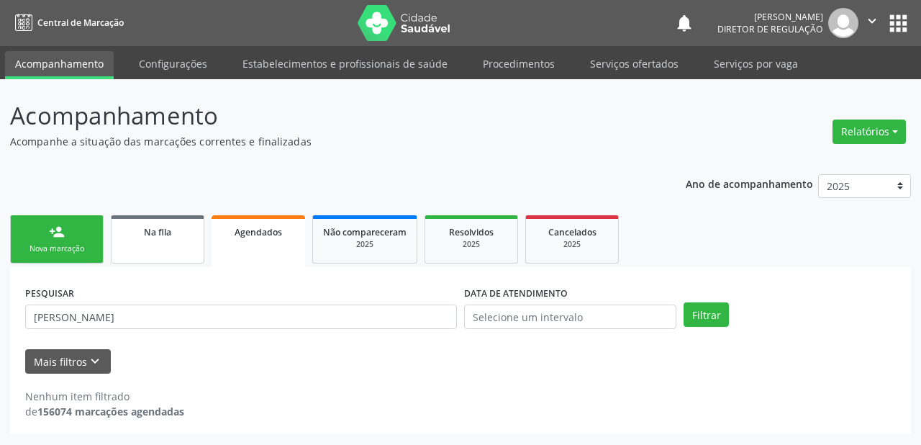
click at [171, 233] on div "Na fila" at bounding box center [158, 231] width 72 height 15
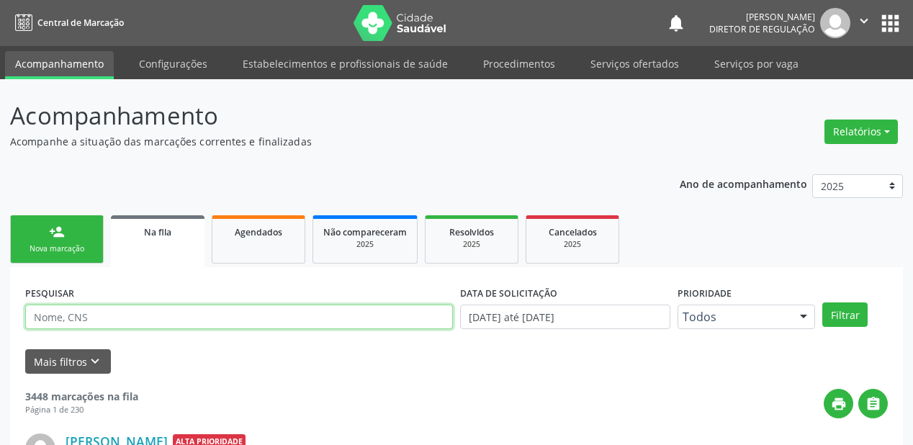
click at [114, 318] on input "text" at bounding box center [239, 317] width 428 height 24
paste input "[PERSON_NAME]"
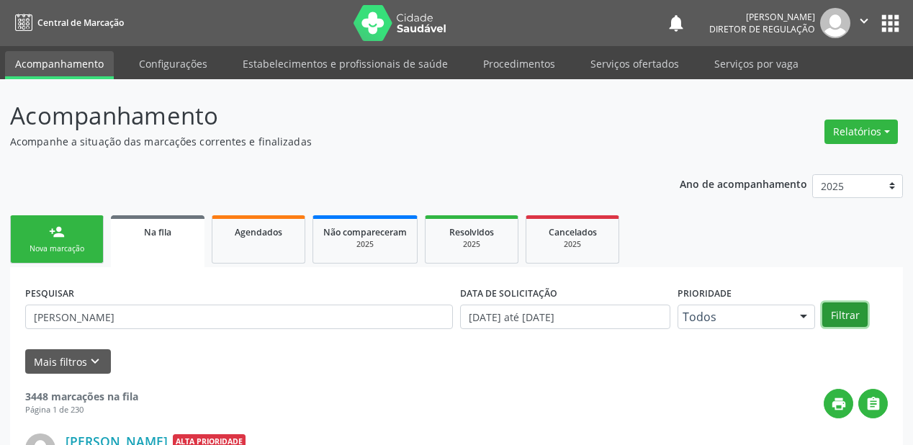
click at [844, 311] on button "Filtrar" at bounding box center [844, 314] width 45 height 24
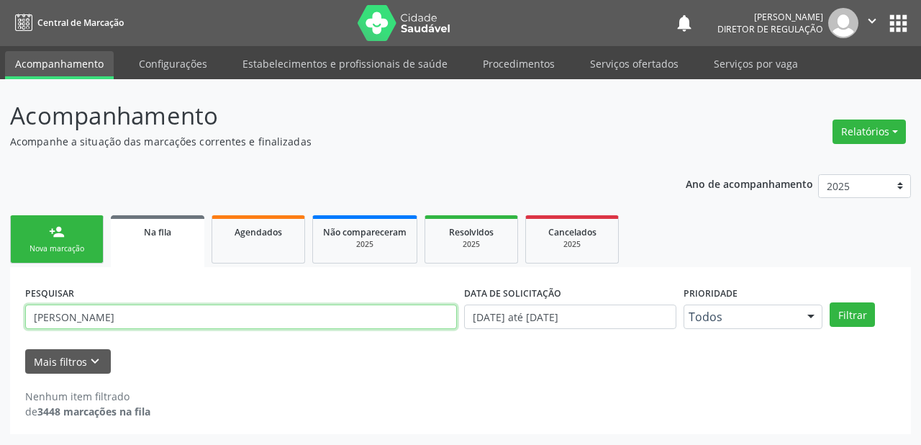
click at [197, 319] on input "[PERSON_NAME]" at bounding box center [241, 317] width 432 height 24
click at [79, 320] on input "[PERSON_NAME]" at bounding box center [241, 317] width 432 height 24
type input "[PERSON_NAME]"
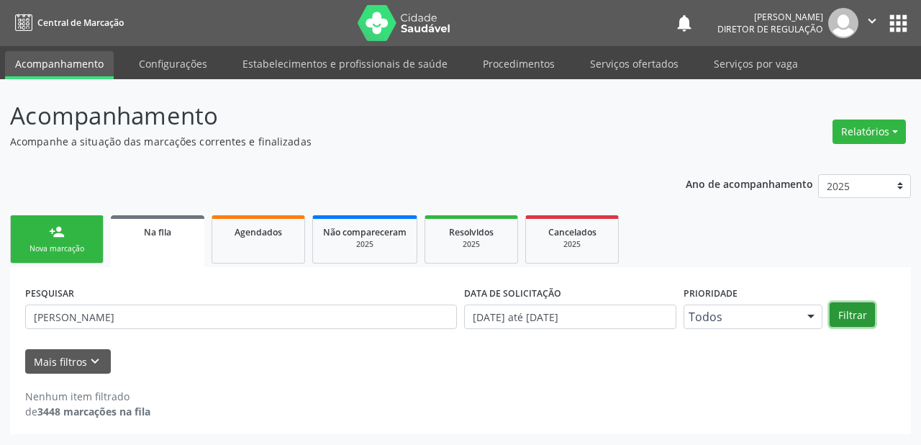
click at [861, 317] on button "Filtrar" at bounding box center [852, 314] width 45 height 24
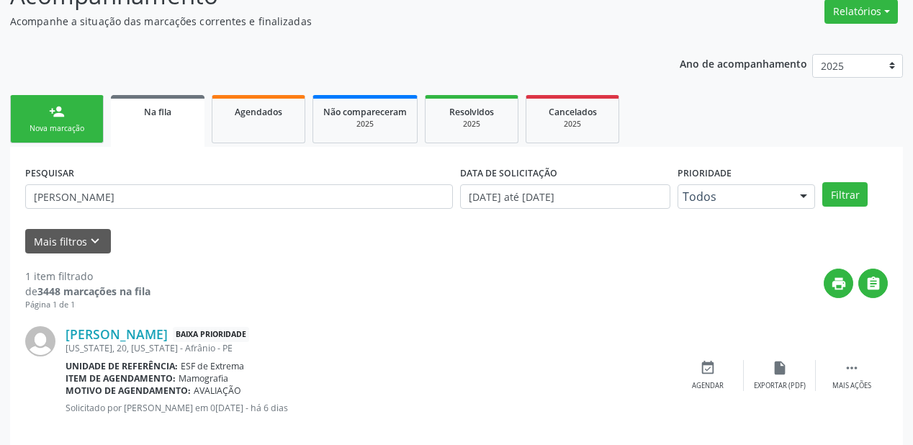
scroll to position [138, 0]
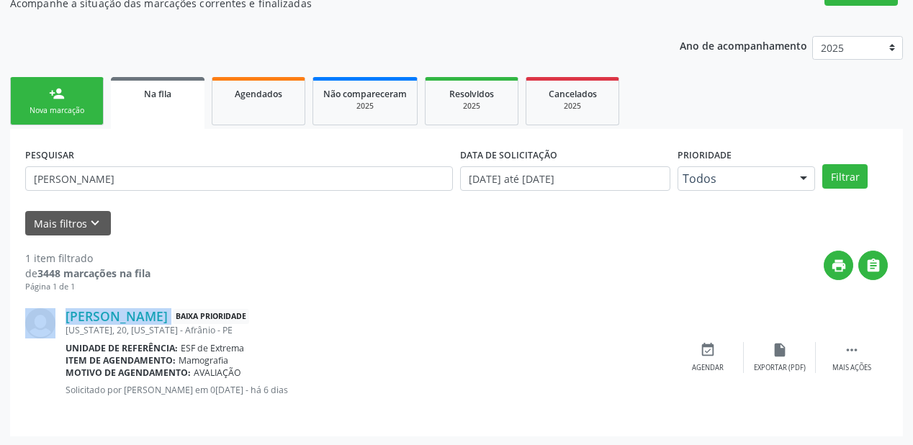
drag, startPoint x: 265, startPoint y: 312, endPoint x: 58, endPoint y: 314, distance: 206.6
click at [58, 314] on div "[PERSON_NAME] Baixa Prioridade [US_STATE], 20, [US_STATE] - Afrânio - PE Unidad…" at bounding box center [456, 357] width 862 height 128
copy div "[PERSON_NAME]"
click at [258, 102] on link "Agendados" at bounding box center [259, 101] width 94 height 48
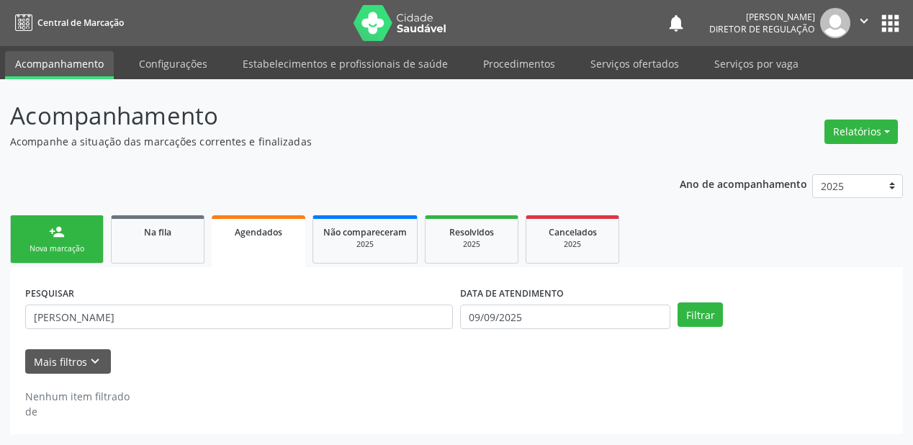
scroll to position [0, 0]
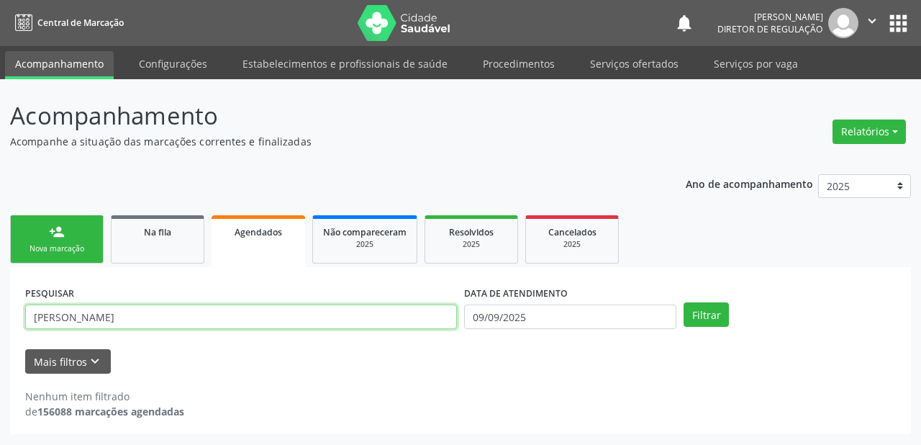
click at [204, 312] on input "[PERSON_NAME]" at bounding box center [241, 317] width 432 height 24
type input "m"
paste input "[PERSON_NAME]"
type input "[PERSON_NAME]"
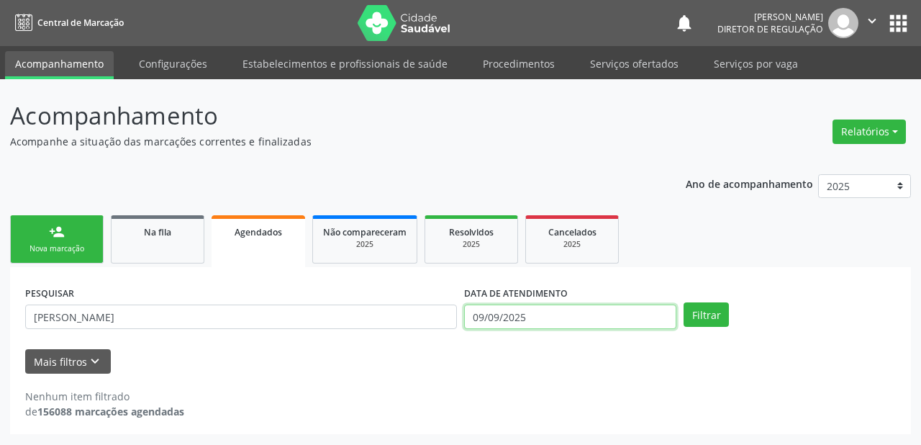
click at [571, 320] on input "09/09/2025" at bounding box center [570, 317] width 212 height 24
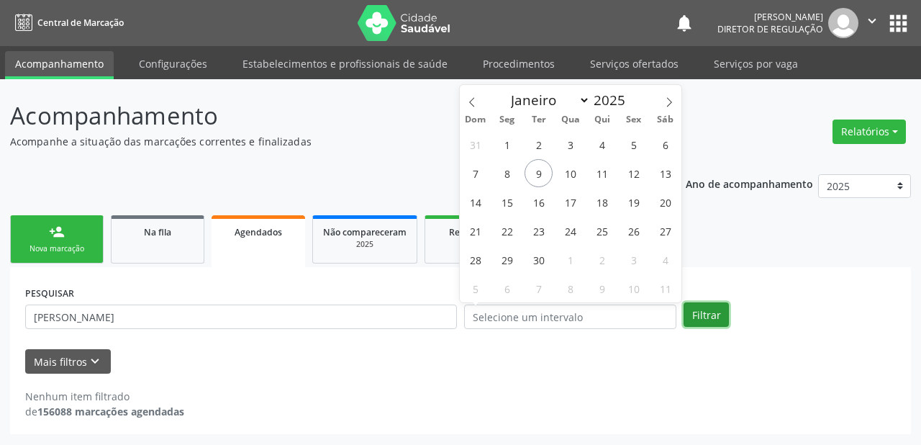
click at [701, 313] on button "Filtrar" at bounding box center [706, 314] width 45 height 24
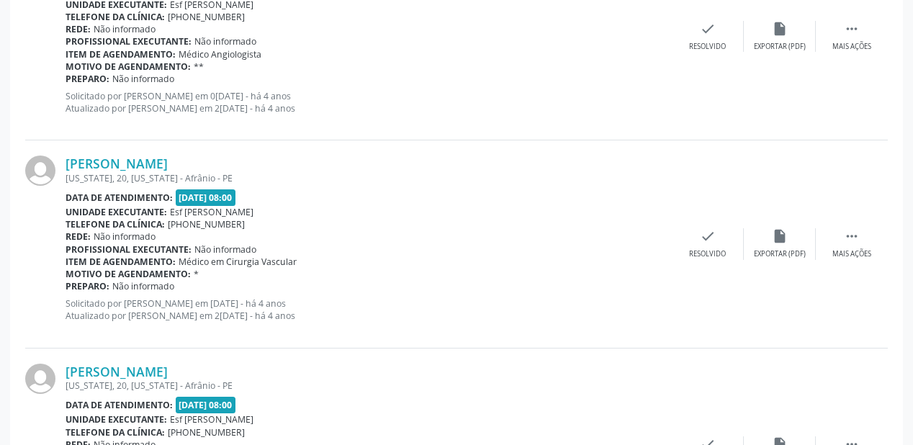
scroll to position [3160, 0]
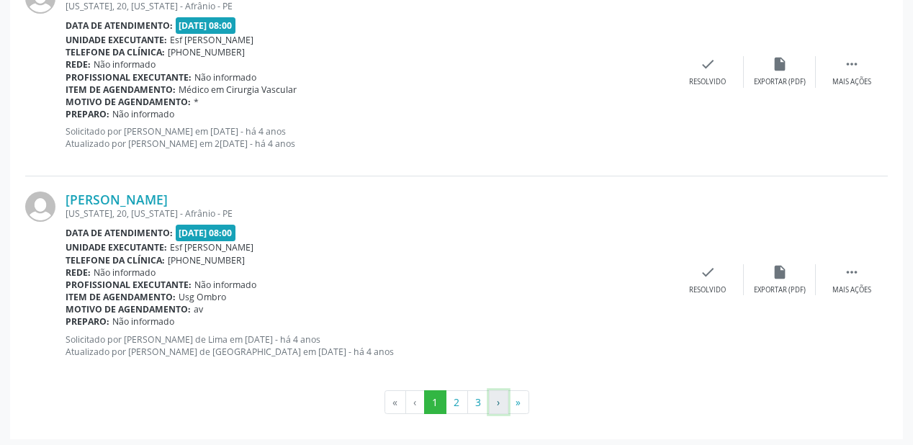
click at [489, 393] on button "›" at bounding box center [498, 402] width 19 height 24
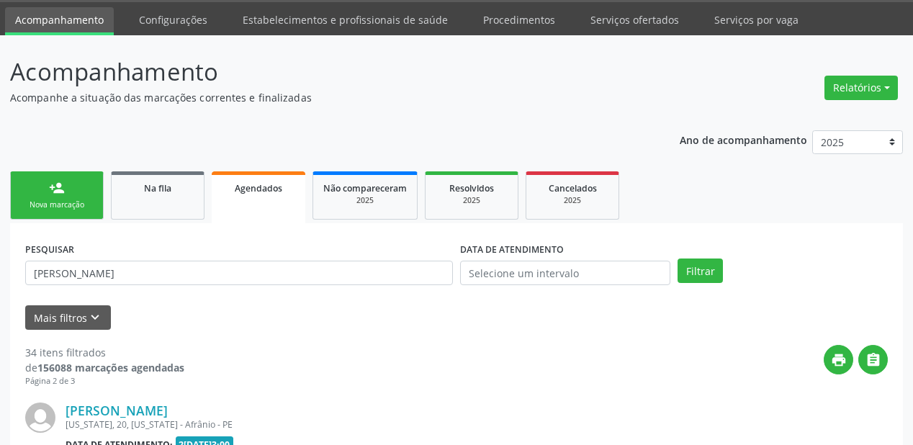
scroll to position [3012, 0]
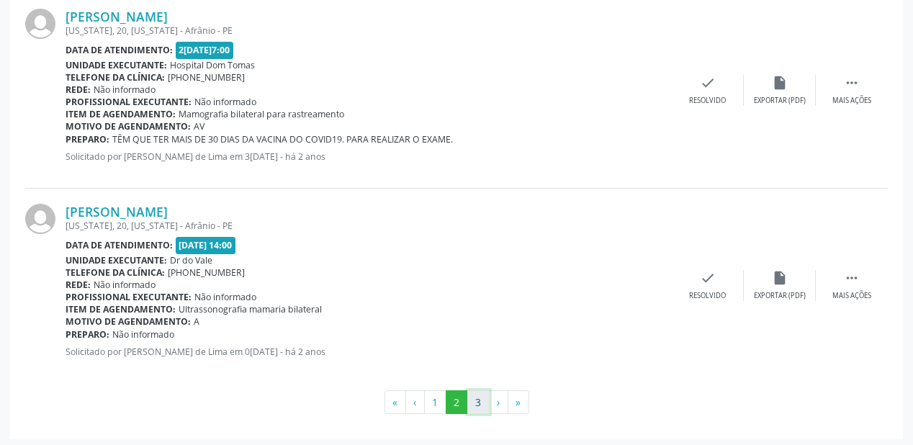
click at [477, 397] on button "3" at bounding box center [478, 402] width 22 height 24
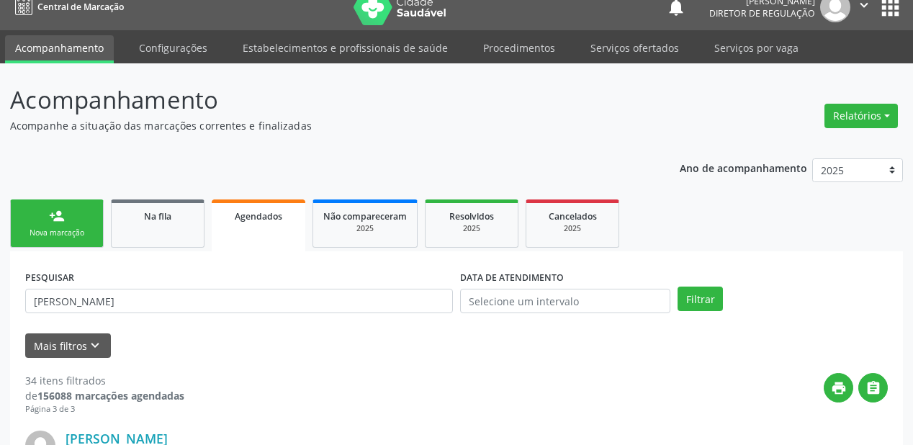
scroll to position [0, 0]
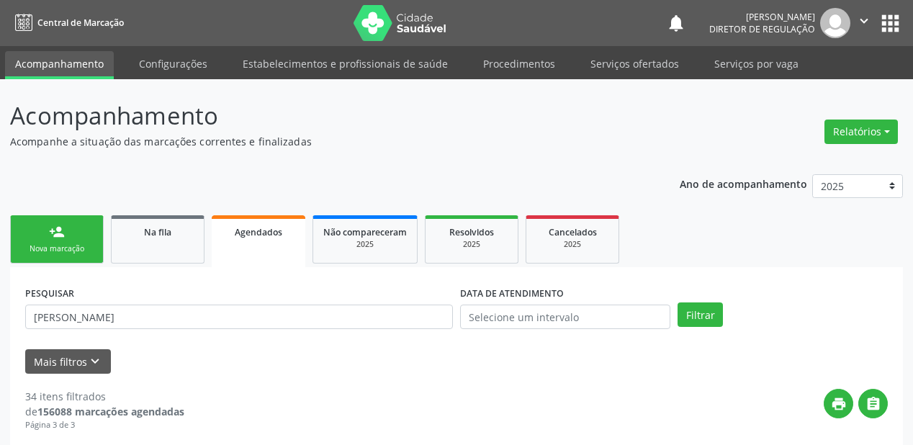
click at [82, 235] on link "person_add Nova marcação" at bounding box center [57, 239] width 94 height 48
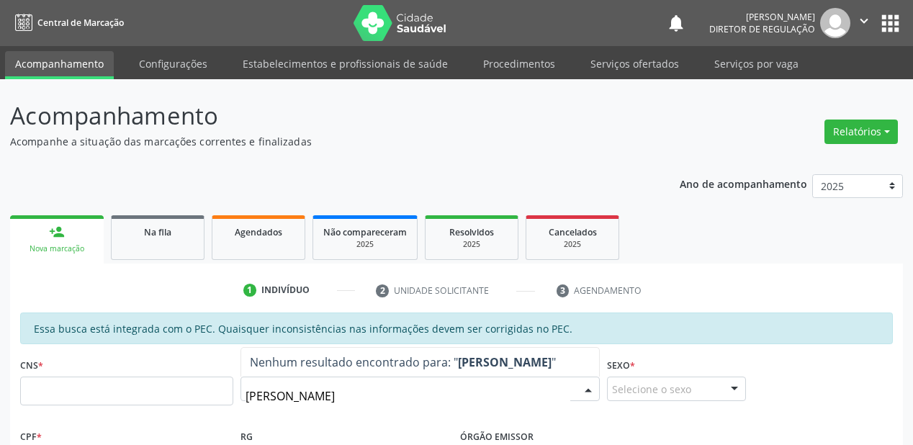
type input "[PERSON_NAME]"
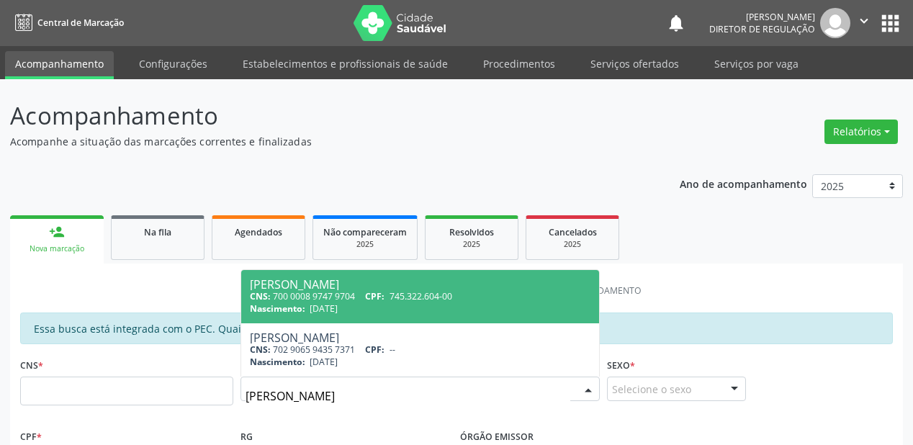
click at [371, 315] on span "[PERSON_NAME] CNS: 700 0008 9747 9704 CPF: 745.322.604-00 Nascimento: 0[DATE]" at bounding box center [420, 296] width 358 height 53
type input "700 0008 9747 9704"
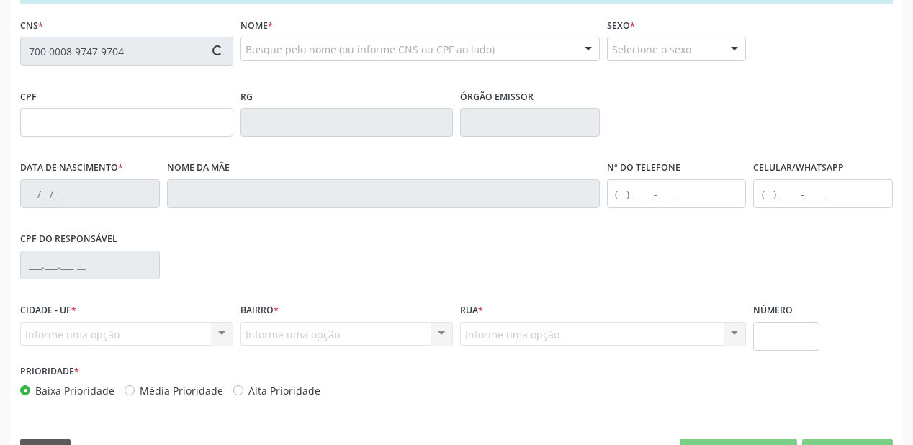
type input "745.322.604-00"
type input "[DATE]"
type input "[PERSON_NAME]"
type input "[PHONE_NUMBER]"
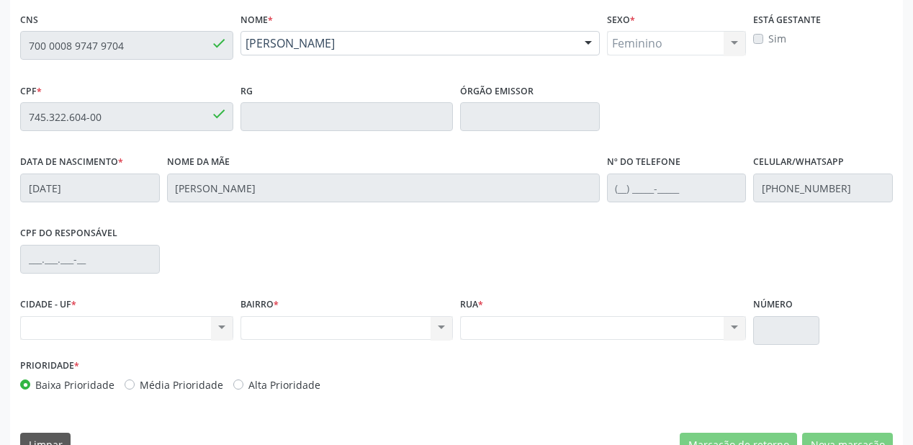
scroll to position [288, 0]
